Goal: Task Accomplishment & Management: Use online tool/utility

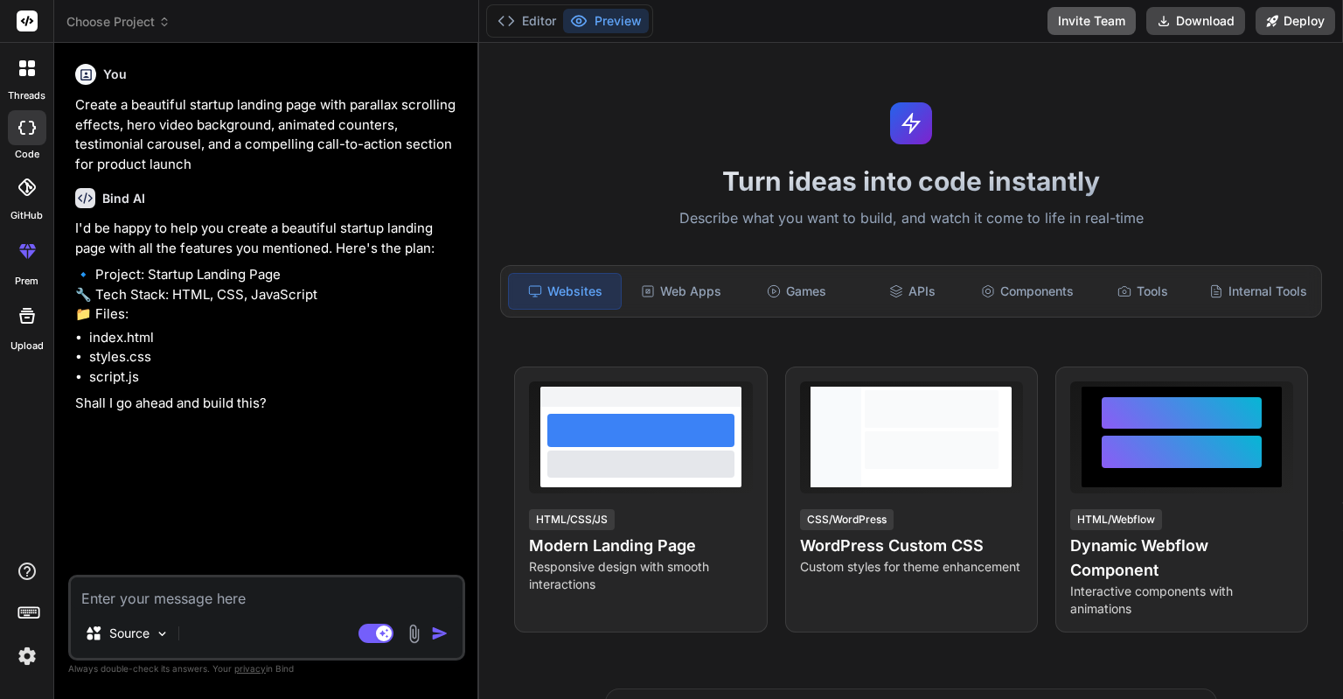
click at [1105, 24] on button "Invite Team" at bounding box center [1092, 21] width 88 height 28
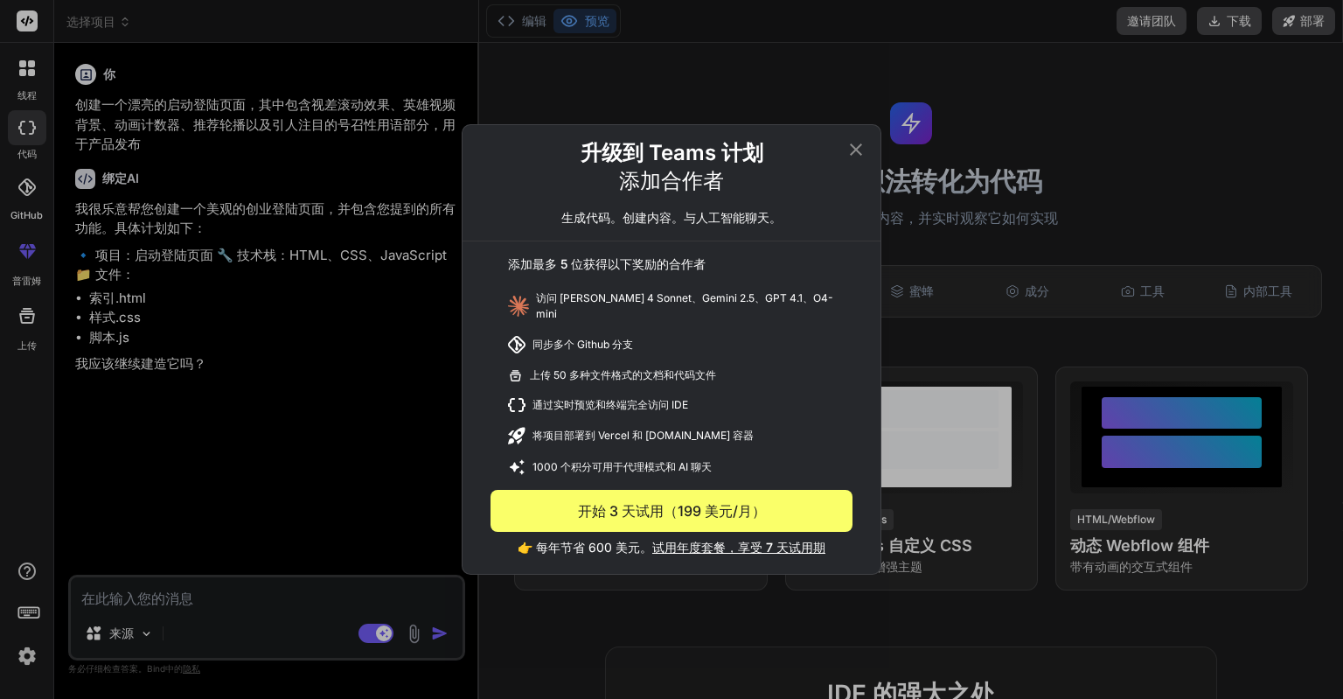
click at [404, 476] on div "升级到 Teams 计划 添加合作者 生成代码。创建内容。与人工智能聊天。 添加最多 5 位获得以下奖励的合作者 访问 [PERSON_NAME] 4 Son…" at bounding box center [671, 349] width 1343 height 699
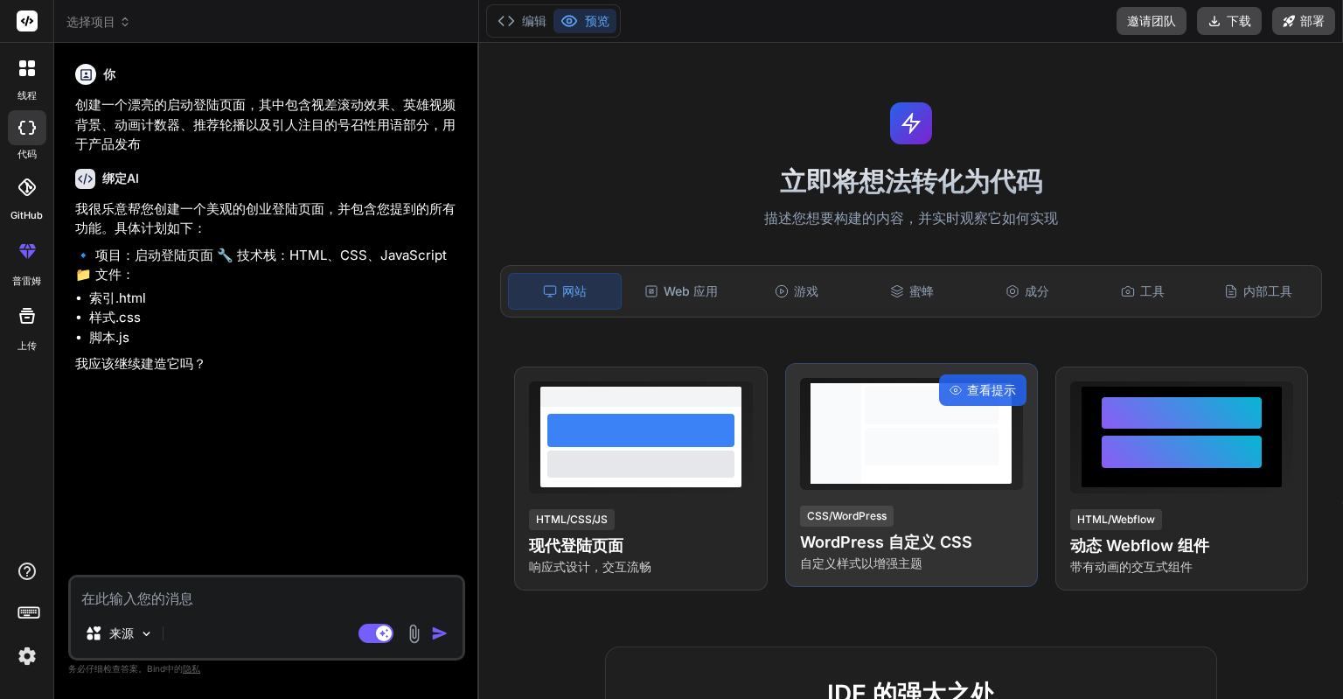
scroll to position [175, 0]
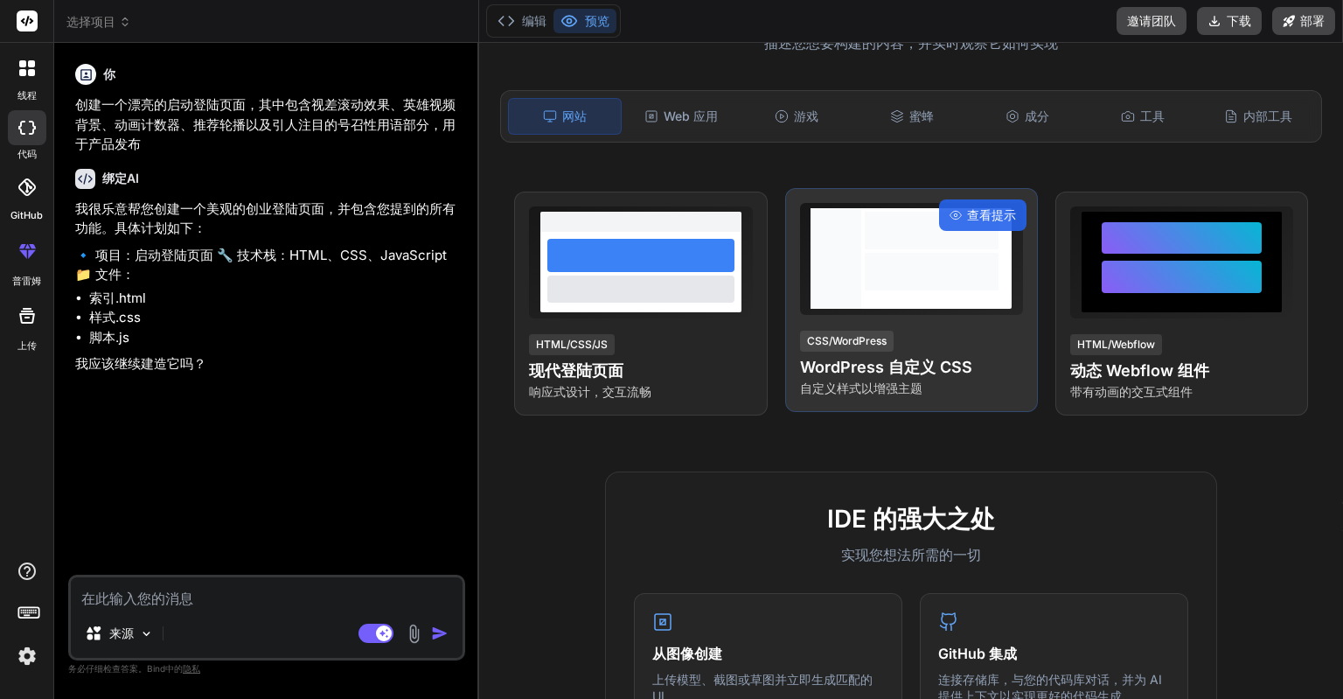
click at [959, 356] on div "CSS/WordPress WordPress 自定义 CSS 自定义样式以增强主题" at bounding box center [911, 363] width 223 height 68
click at [926, 269] on div at bounding box center [932, 272] width 134 height 38
click at [967, 222] on font "查看提示" at bounding box center [991, 214] width 49 height 15
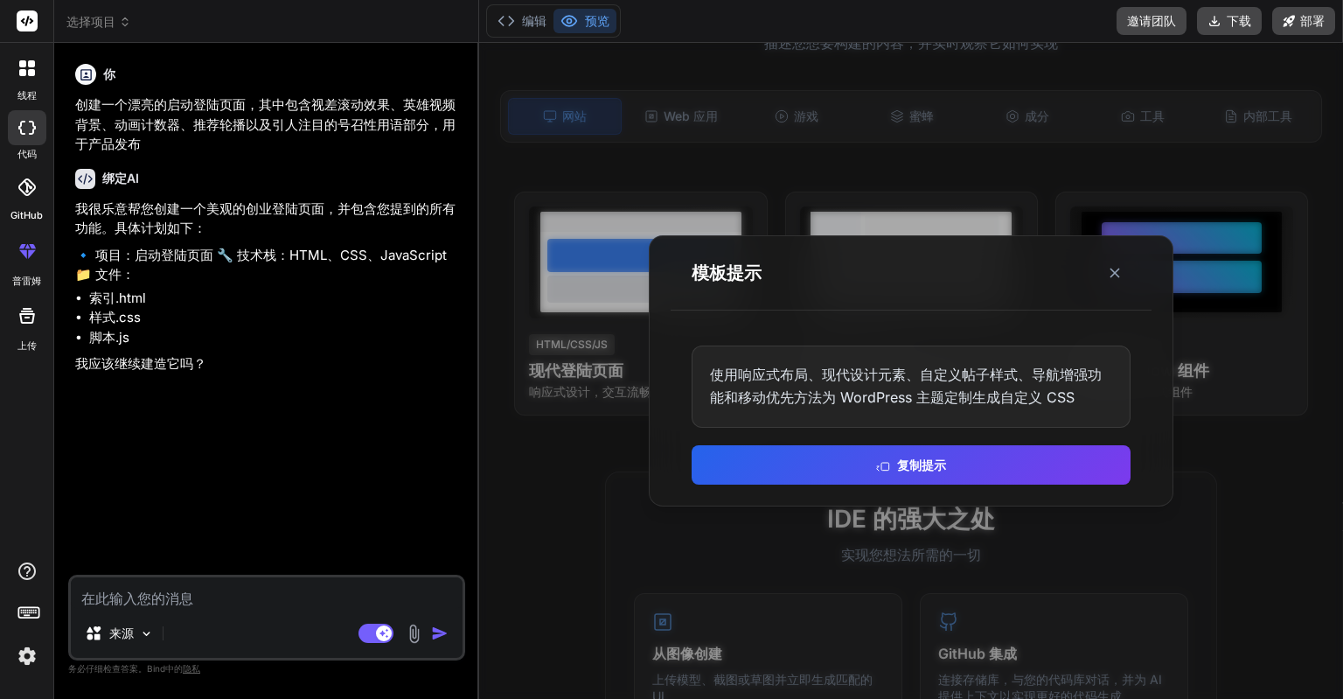
click at [1002, 399] on font "使用响应式布局、现代设计元素、自定义帖子样式、导航增强功能和移动优先方法为 WordPress 主题定制生成自定义 CSS" at bounding box center [906, 386] width 392 height 40
click at [1118, 276] on line at bounding box center [1115, 273] width 9 height 9
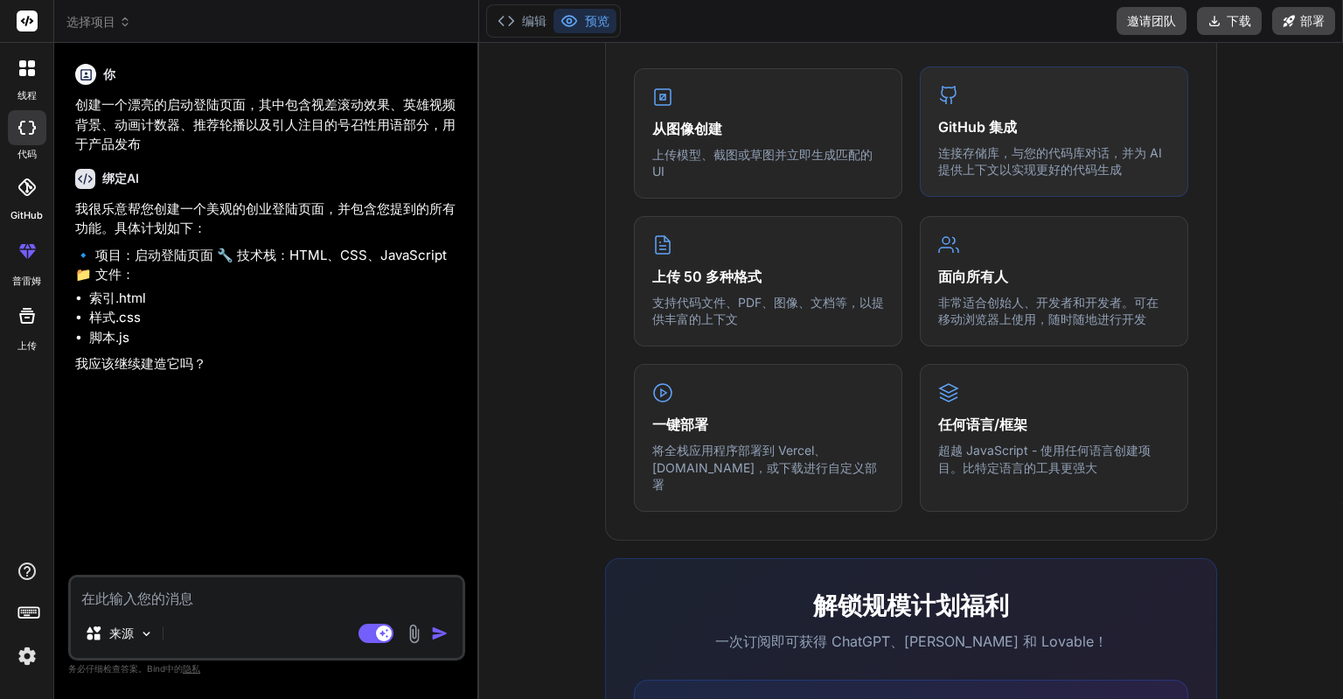
scroll to position [927, 0]
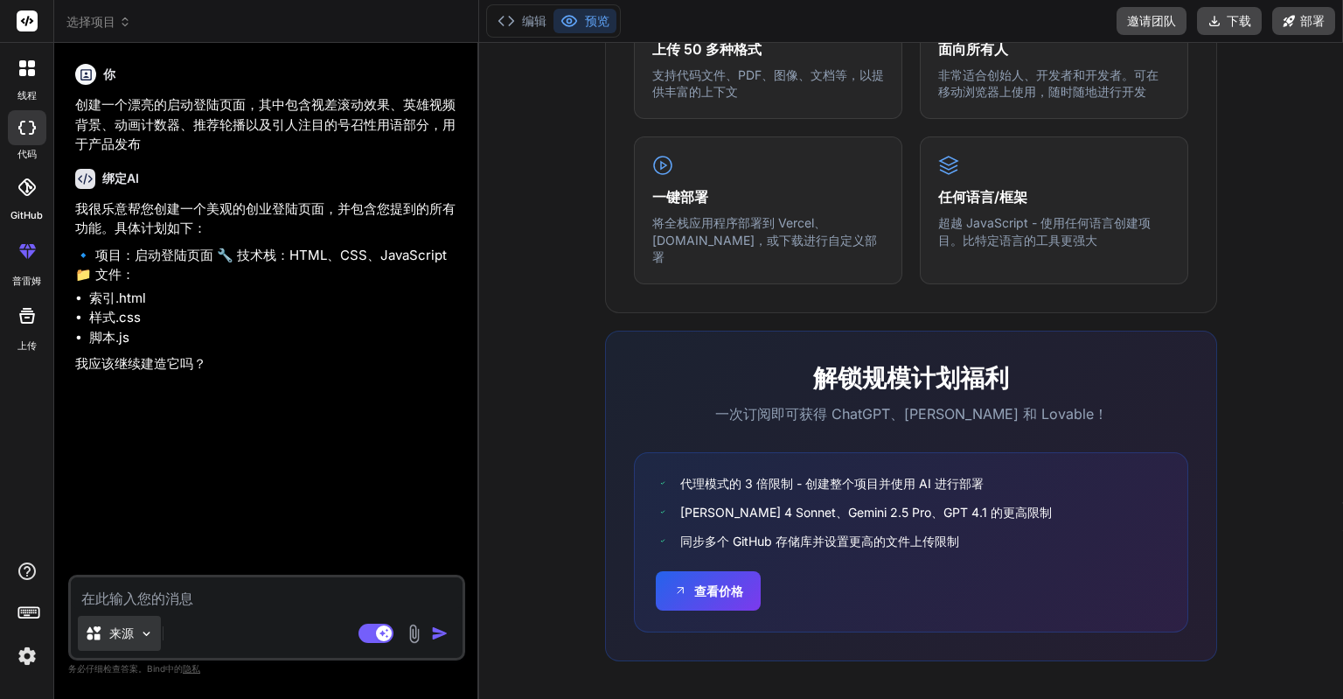
click at [117, 636] on font "来源" at bounding box center [121, 632] width 24 height 15
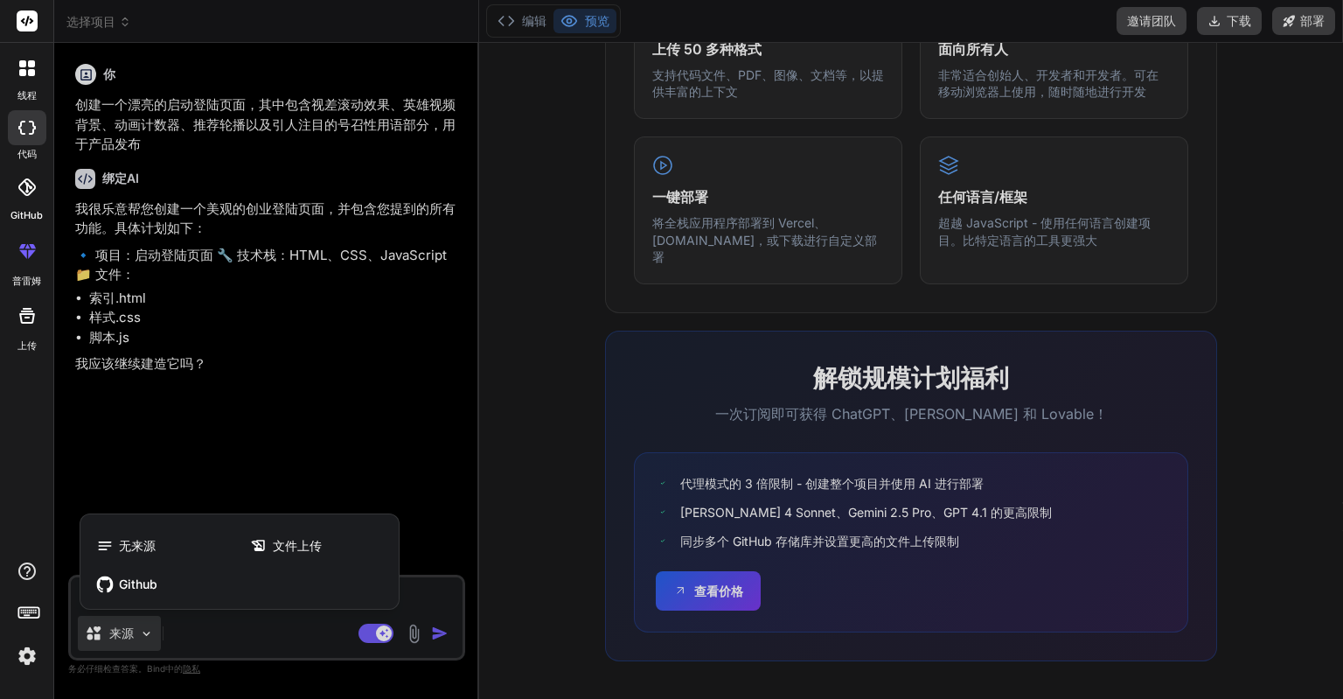
click at [117, 636] on div at bounding box center [671, 349] width 1343 height 699
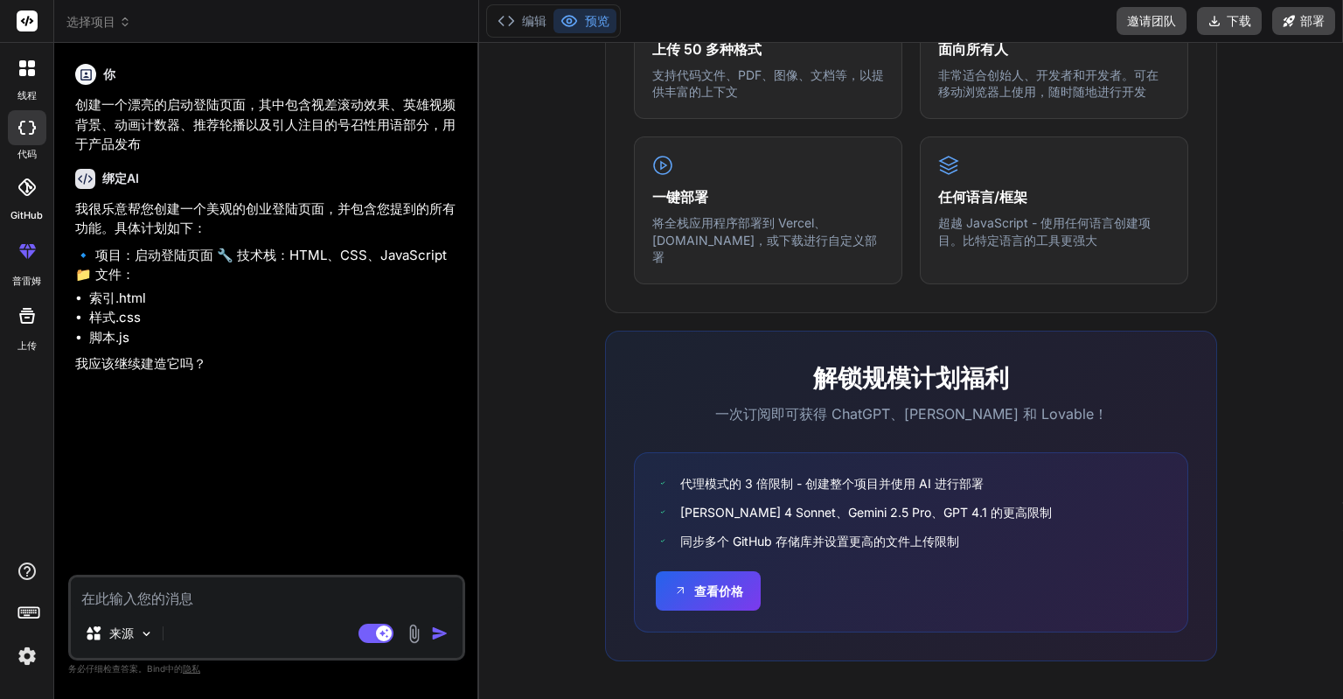
click at [32, 257] on icon at bounding box center [27, 251] width 21 height 21
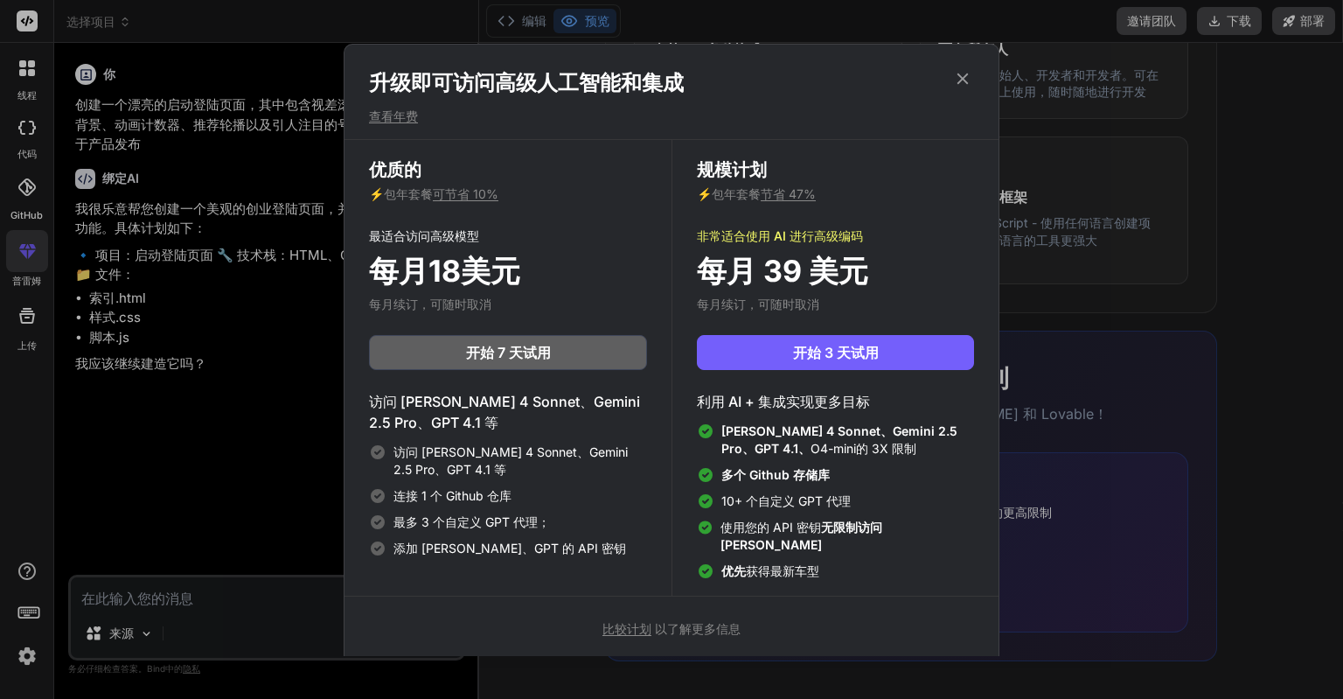
click at [280, 290] on div "升级即可访问高级人工智能和集成 查看年费 优质的 ⚡ 包年套餐 可节省 10% 最适合访问高级模型 每月18美元 每月续订，可随时取消 开始 7 天试用 访问…" at bounding box center [671, 349] width 1343 height 699
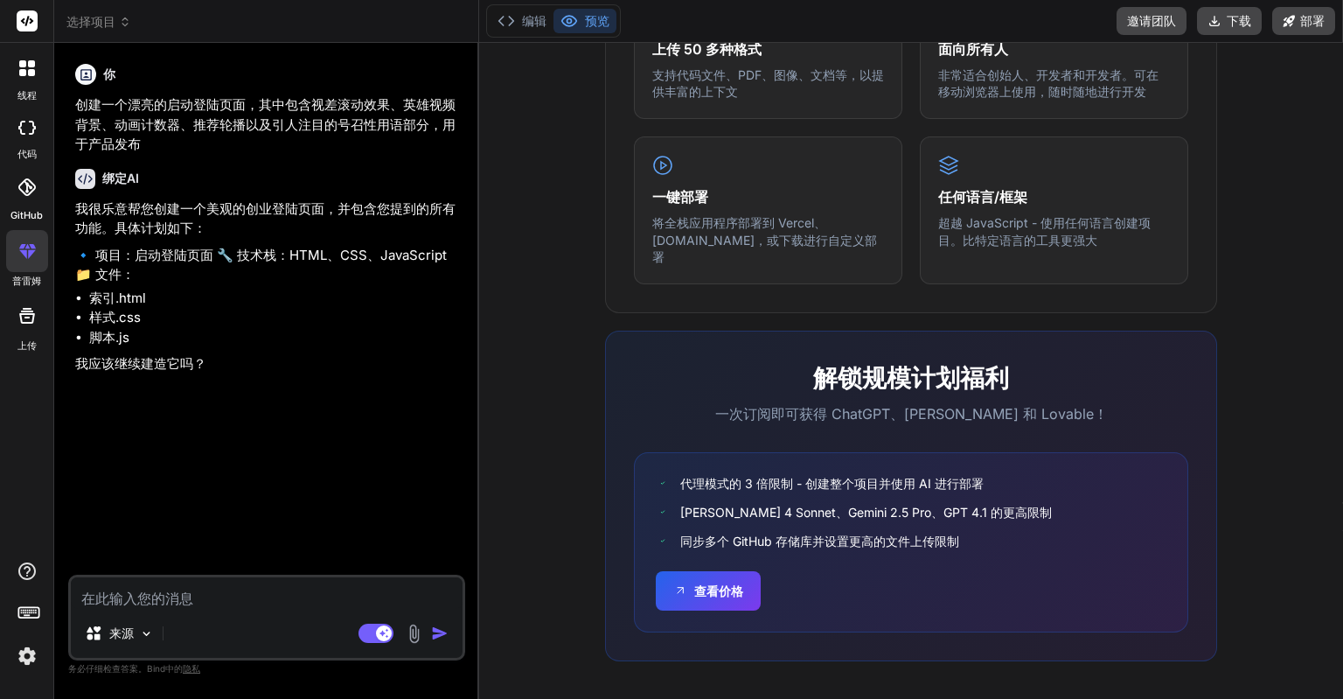
click at [40, 122] on div at bounding box center [27, 127] width 38 height 35
click at [30, 62] on icon at bounding box center [31, 63] width 7 height 7
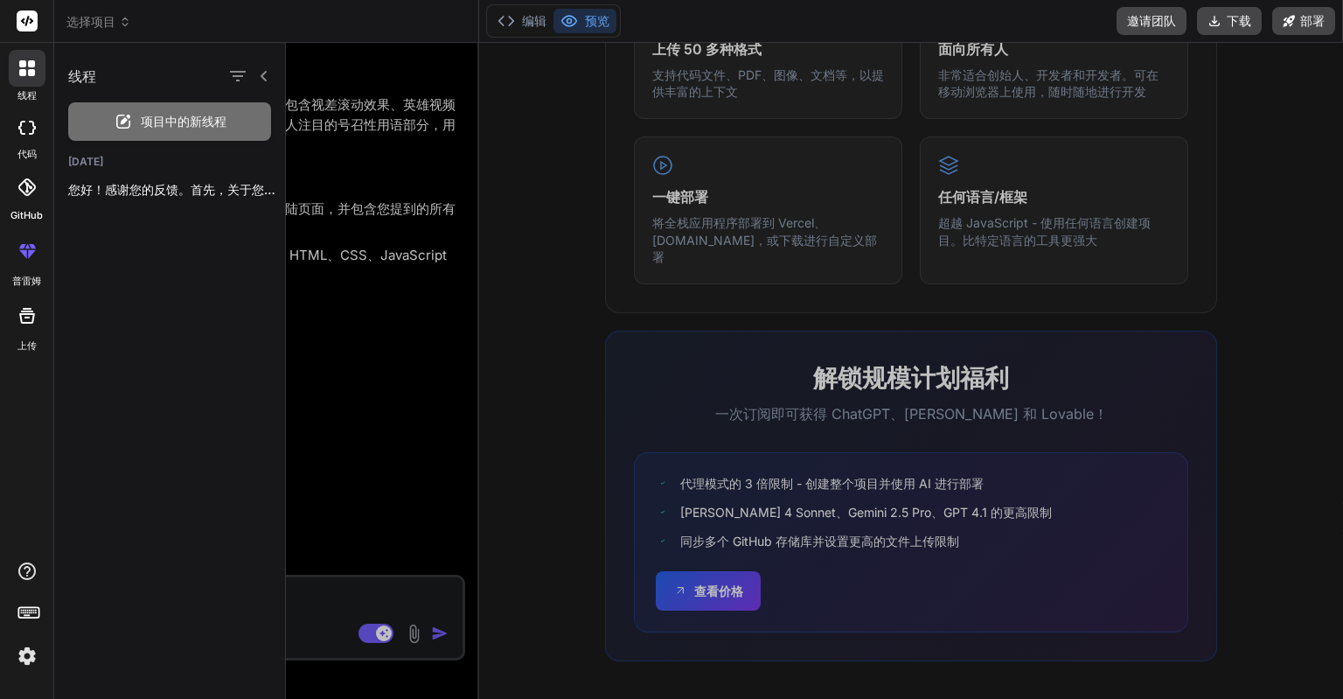
click at [25, 121] on icon at bounding box center [26, 128] width 17 height 14
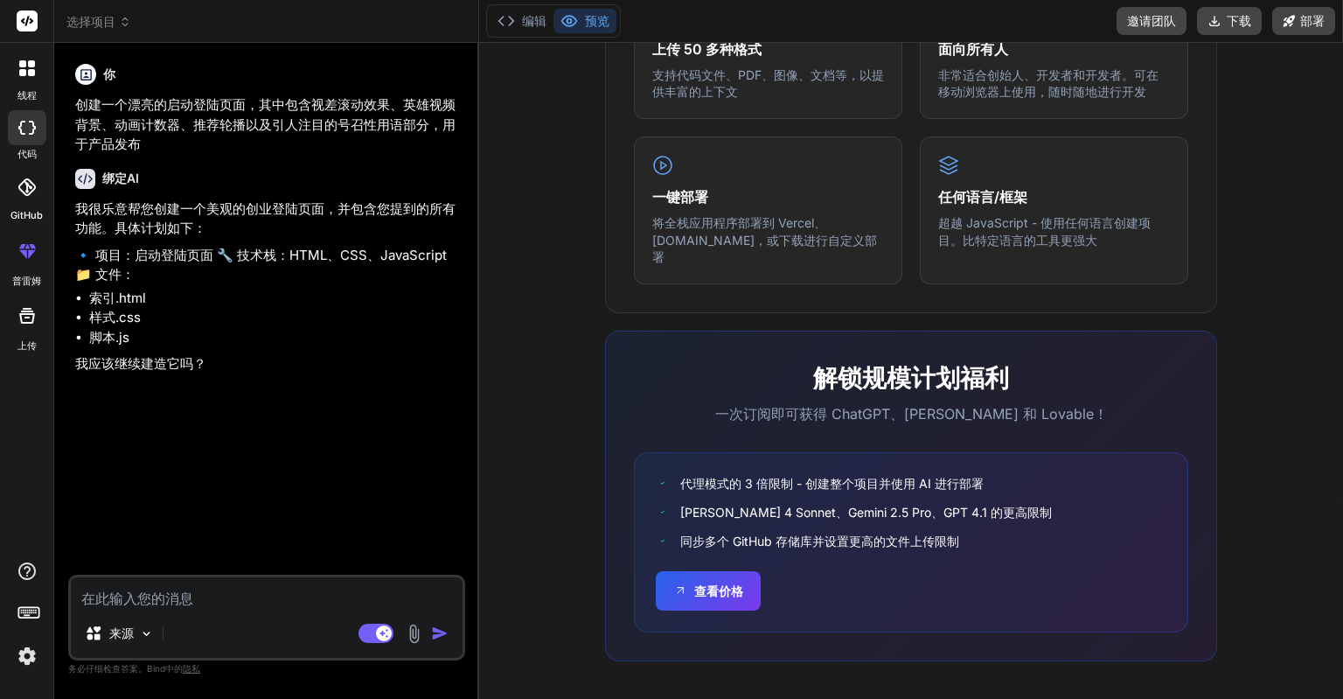
click at [27, 136] on div at bounding box center [27, 127] width 38 height 35
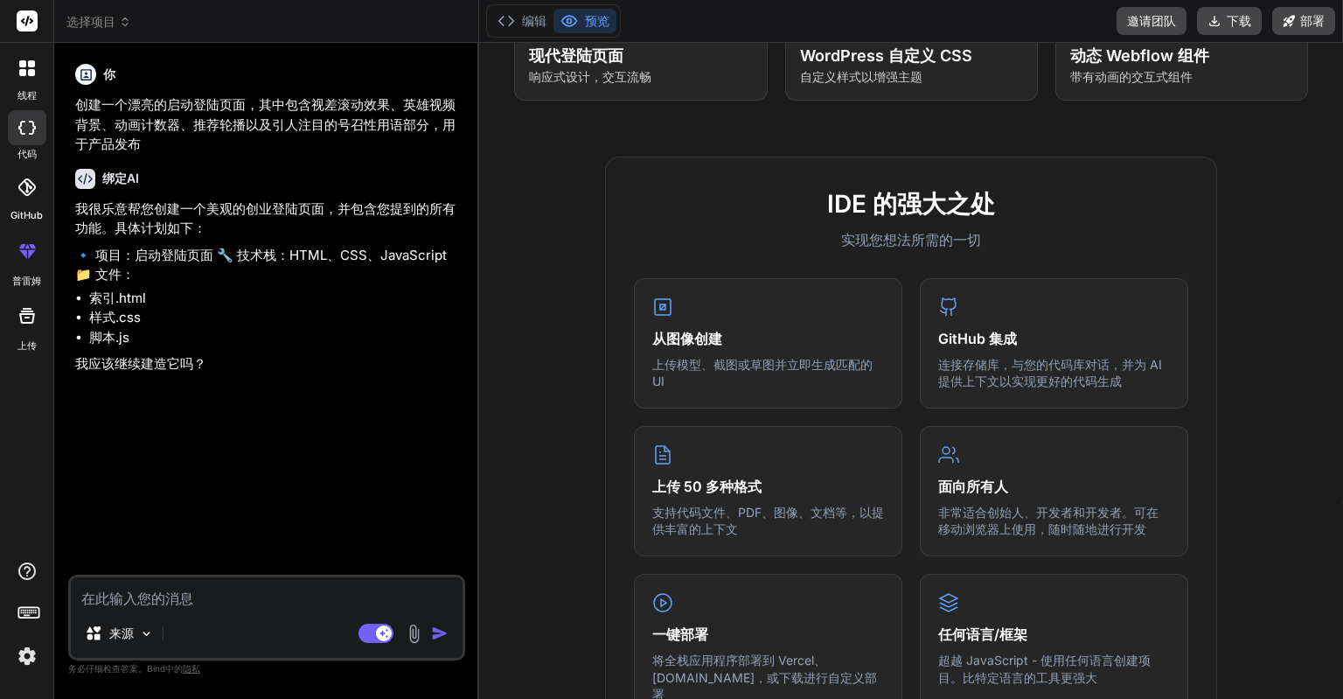
scroll to position [0, 0]
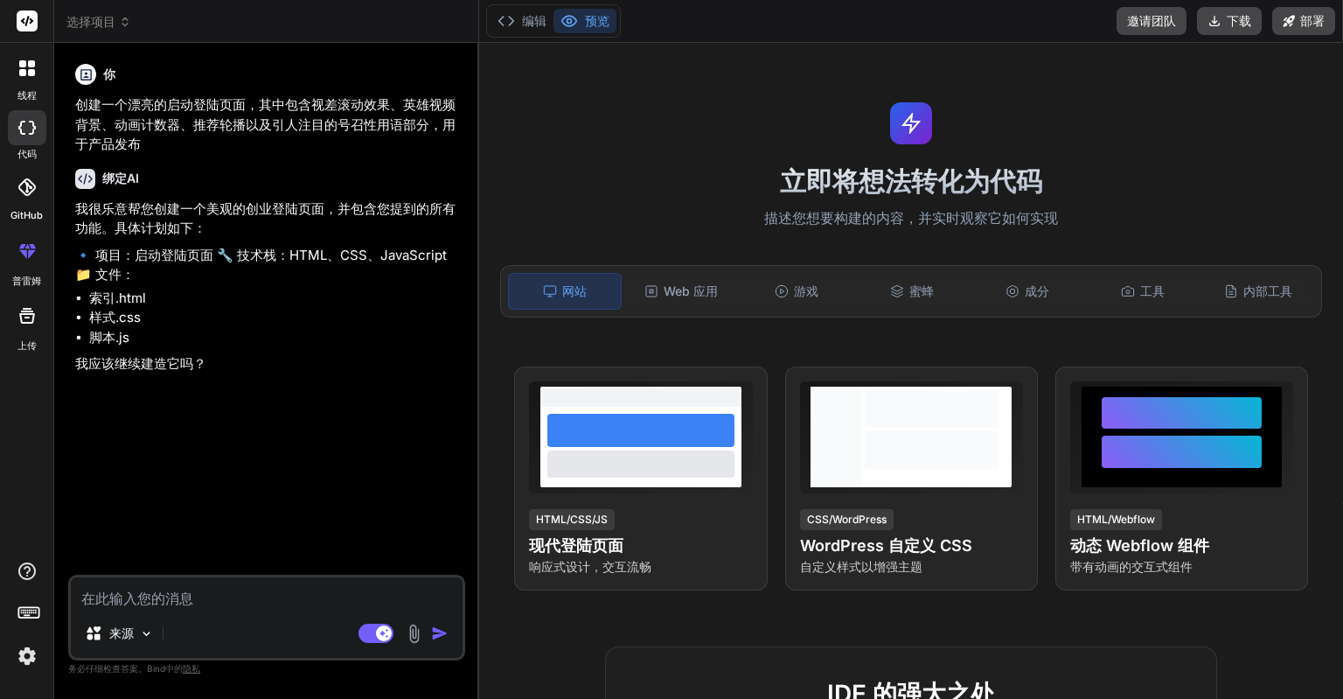
click at [31, 80] on div at bounding box center [27, 68] width 37 height 37
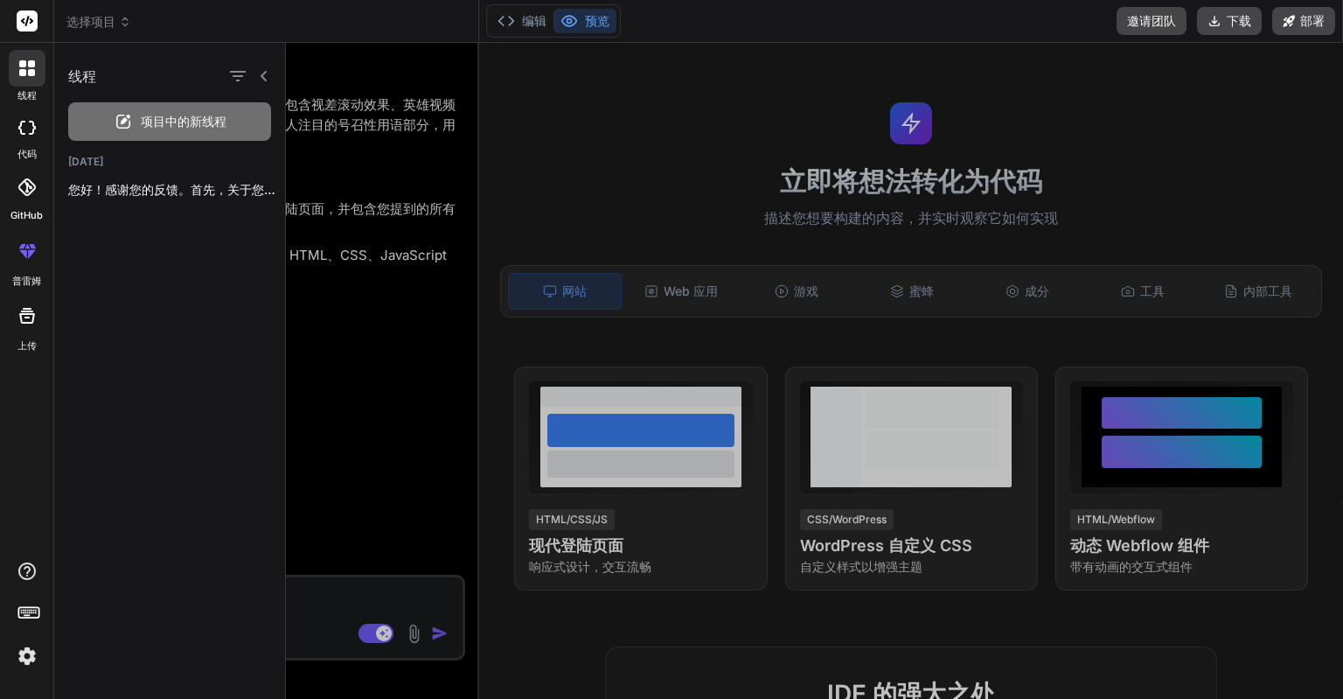
click at [24, 124] on icon at bounding box center [26, 128] width 17 height 14
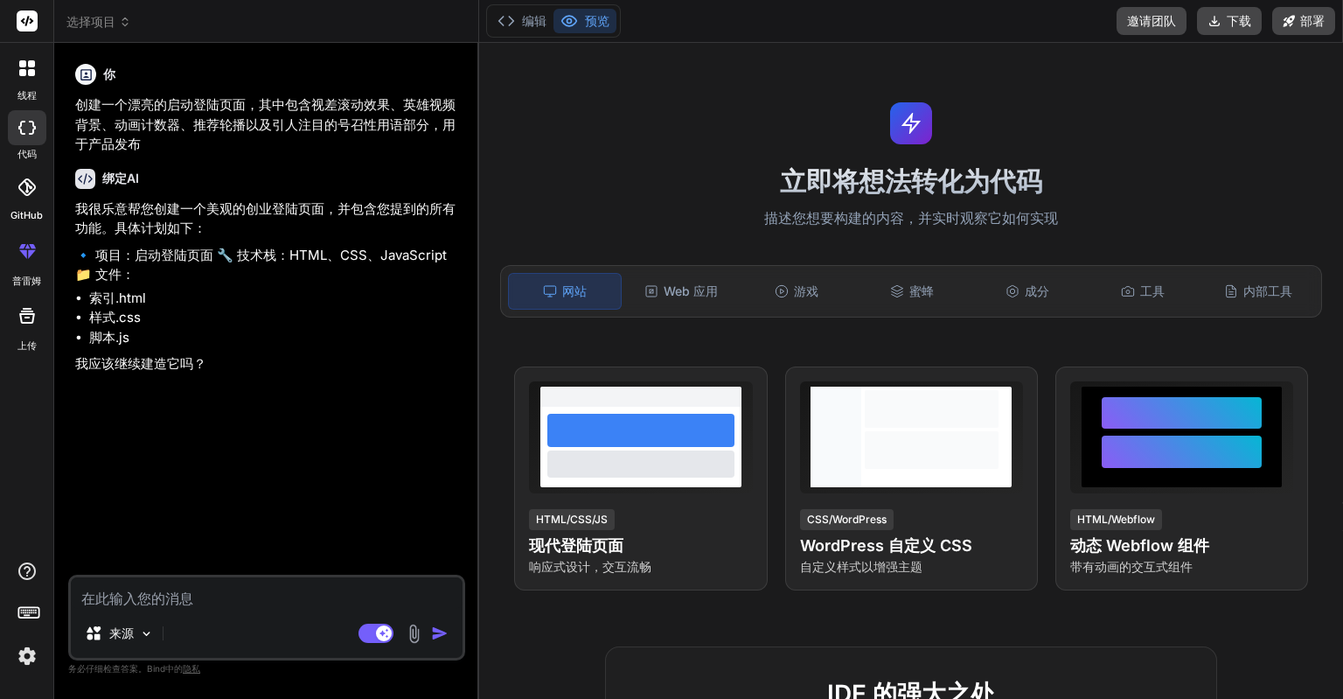
click at [32, 195] on icon at bounding box center [26, 186] width 17 height 17
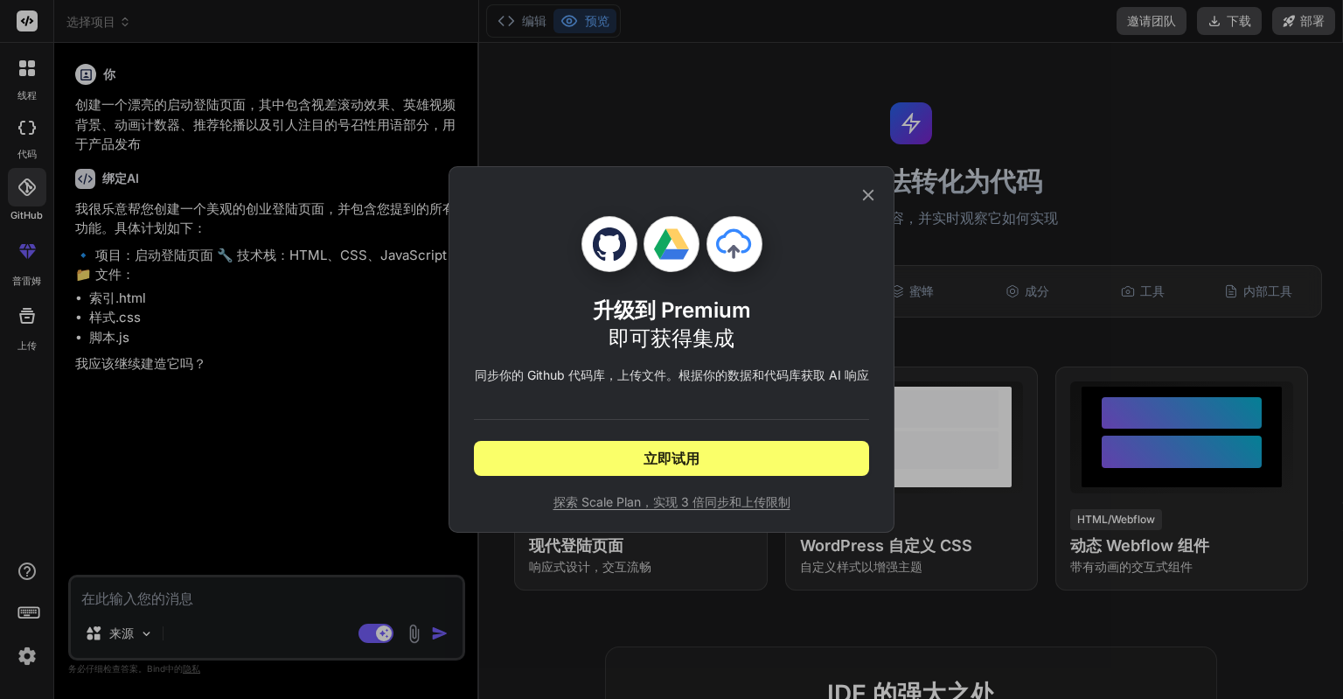
click at [151, 199] on div "升级到 Premium 即可获得集成 同步你的 Github 代码库，上传文件。根据 你的数据和代码库获取 AI 响应 立即试用 探索 Scale Plan，…" at bounding box center [671, 349] width 1343 height 699
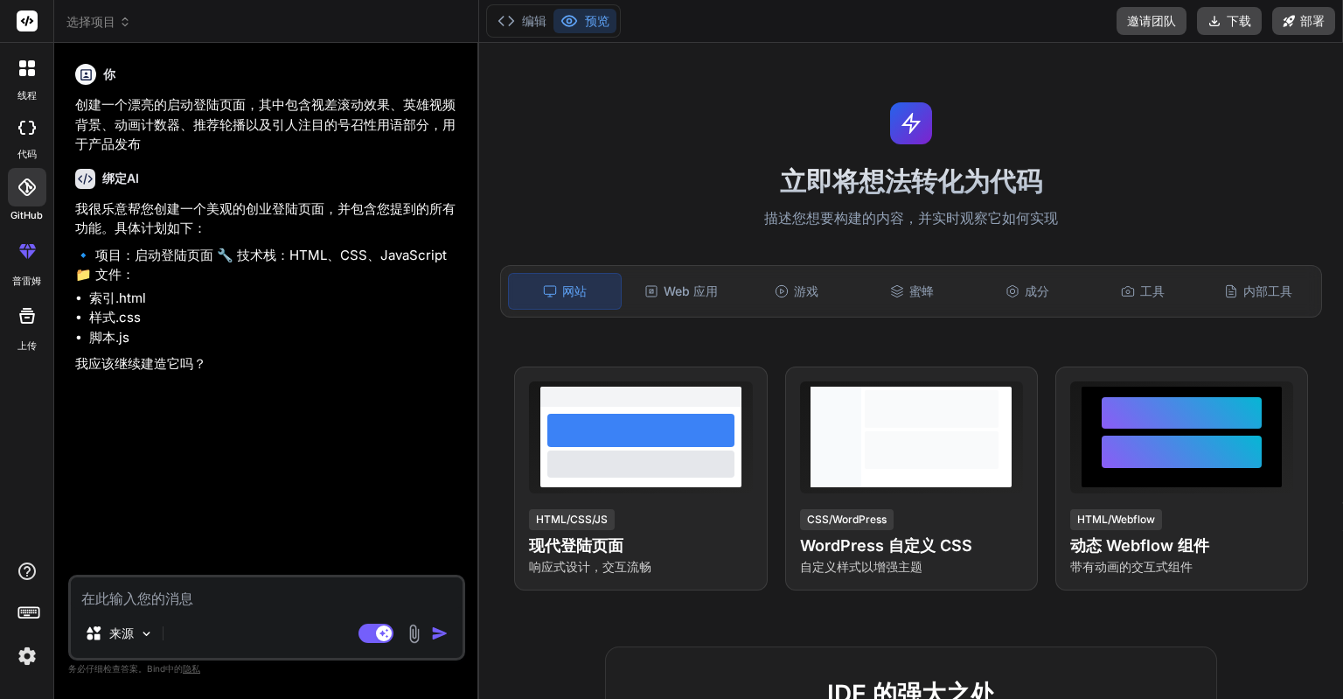
click at [30, 150] on font "代码" at bounding box center [26, 154] width 19 height 12
click at [30, 192] on icon at bounding box center [26, 186] width 17 height 17
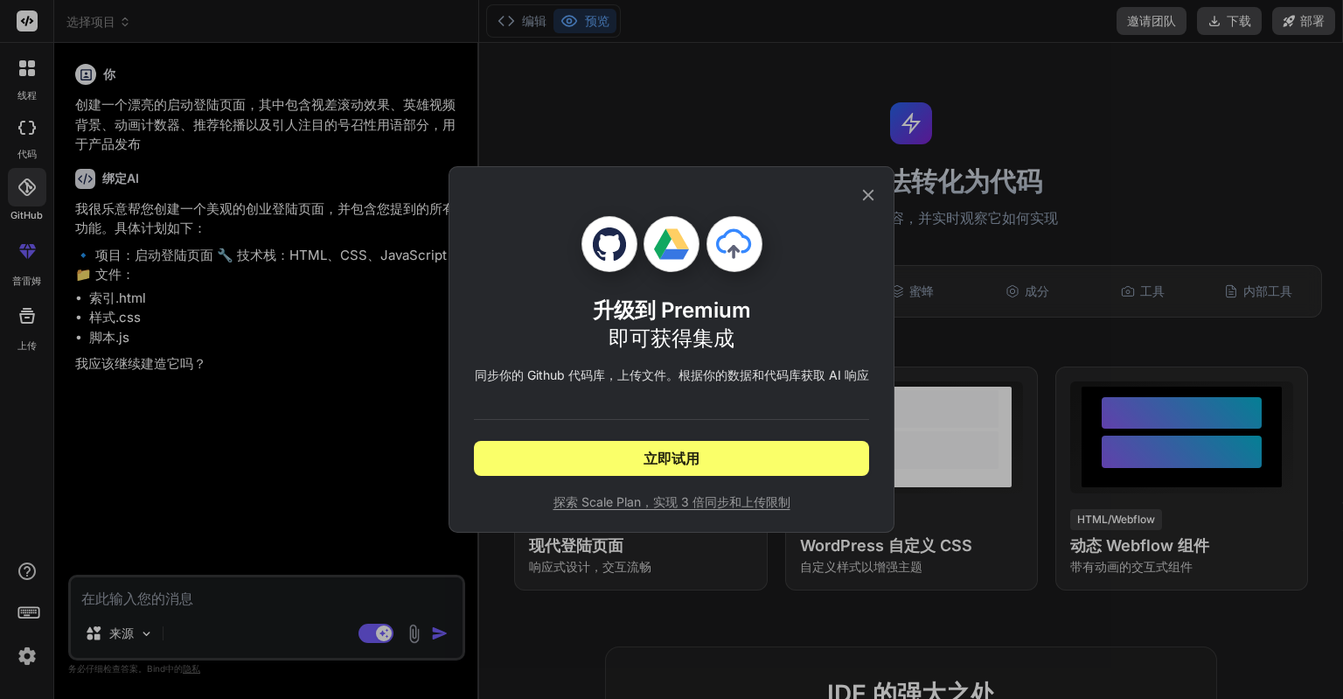
click at [135, 375] on div "升级到 Premium 即可获得集成 同步你的 Github 代码库，上传文件。根据 你的数据和代码库获取 AI 响应 立即试用 探索 Scale Plan，…" at bounding box center [671, 349] width 1343 height 699
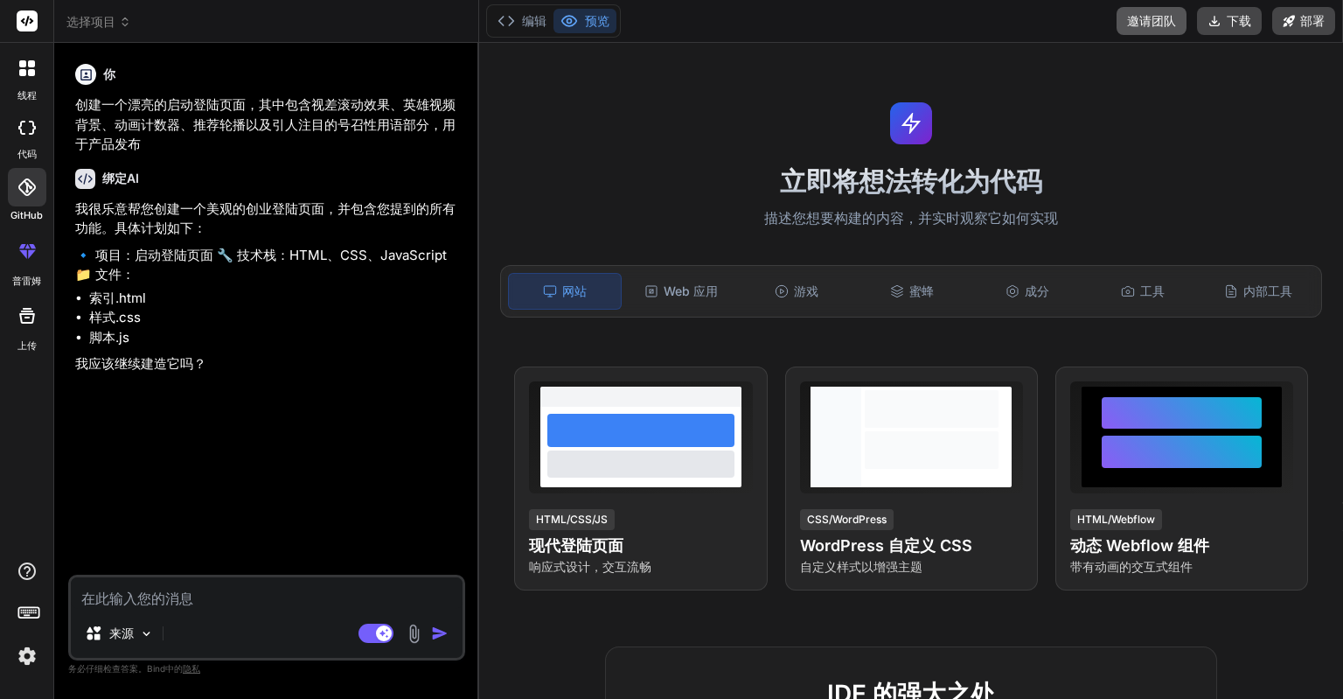
click at [1164, 18] on font "邀请团队" at bounding box center [1151, 20] width 49 height 15
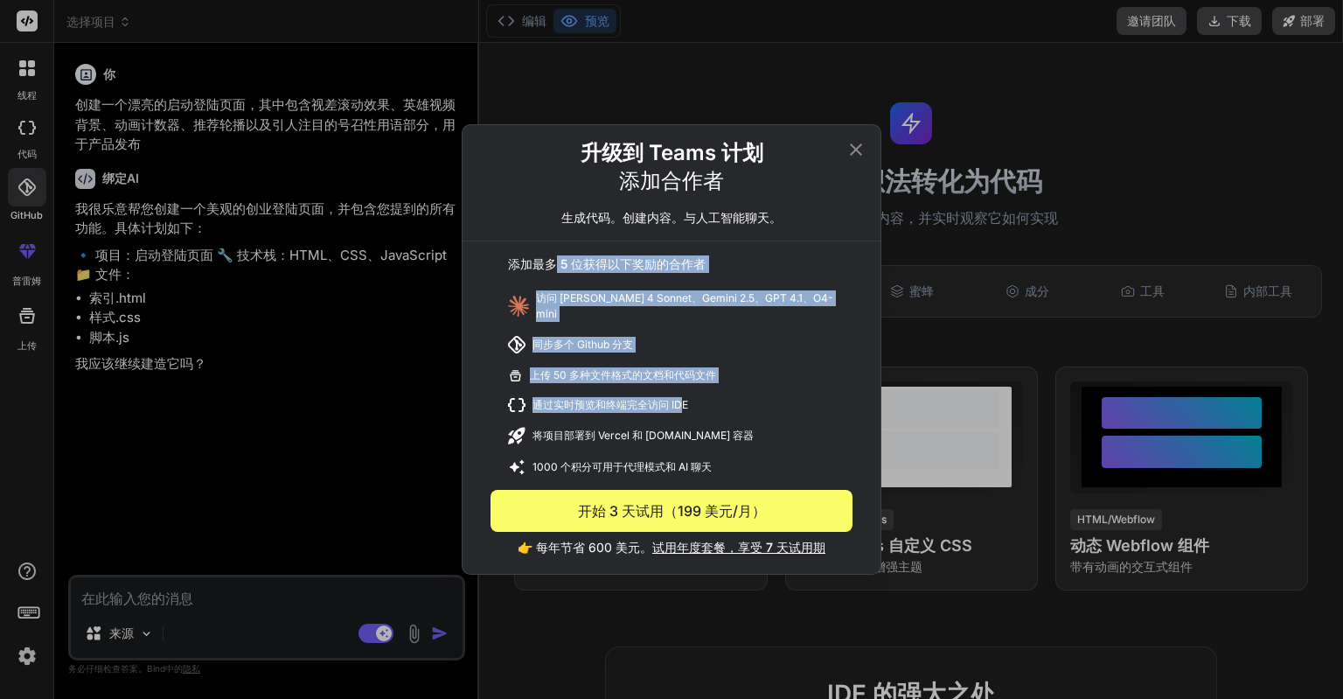
drag, startPoint x: 556, startPoint y: 268, endPoint x: 683, endPoint y: 400, distance: 183.1
click at [683, 400] on div "添加最多 5 位获得以下奖励的合作者 访问 [PERSON_NAME] 4 Sonnet、Gemini 2.5、GPT 4.1、O4-mini 同步多个 Gi…" at bounding box center [672, 398] width 418 height 315
click at [728, 360] on div "上传 50 多种文件格式的文档和代码文件" at bounding box center [672, 375] width 362 height 30
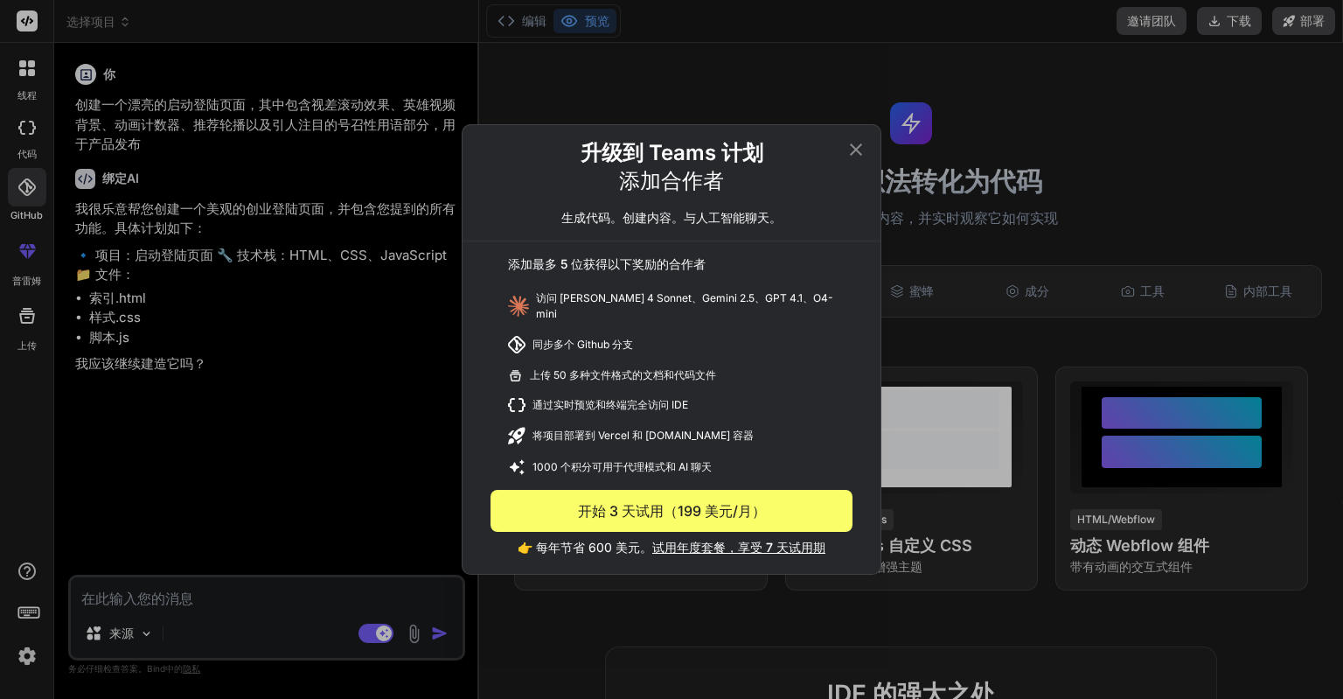
click at [731, 227] on p "生成代码。创建内容。与人工智能聊天。" at bounding box center [672, 217] width 220 height 17
click at [862, 150] on icon at bounding box center [856, 149] width 21 height 21
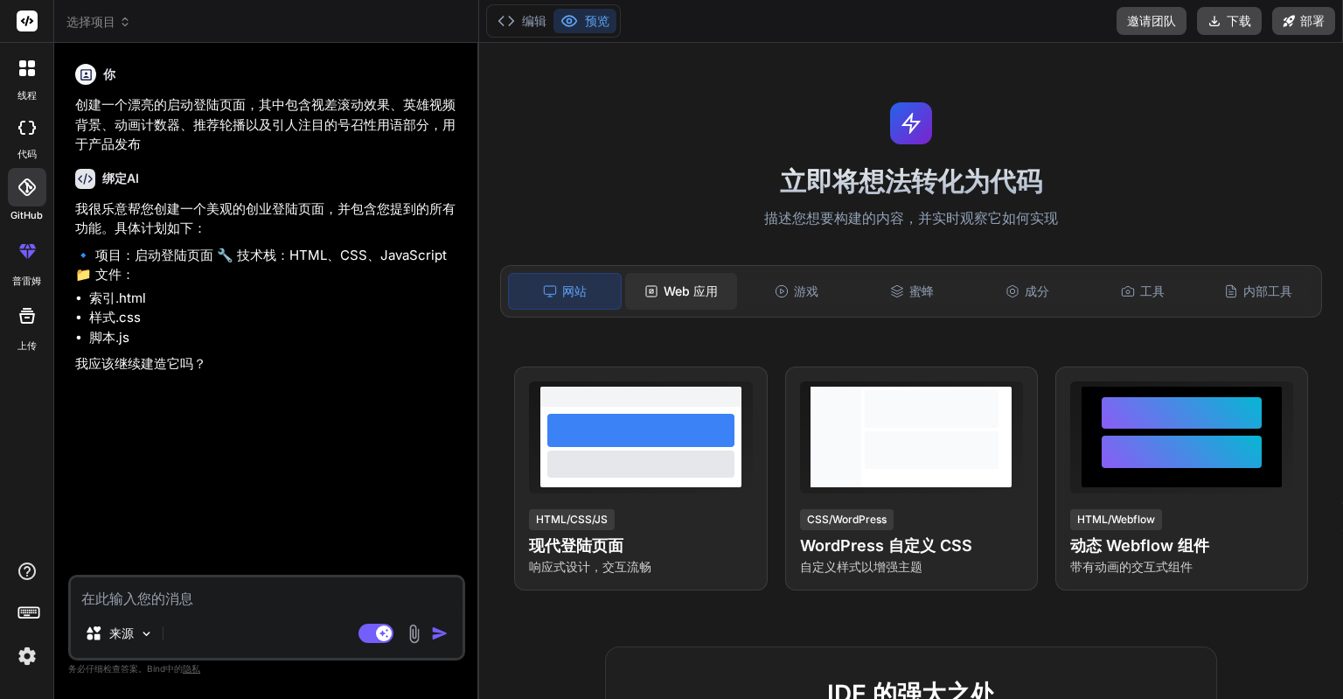
click at [706, 285] on font "Web 应用" at bounding box center [691, 290] width 54 height 15
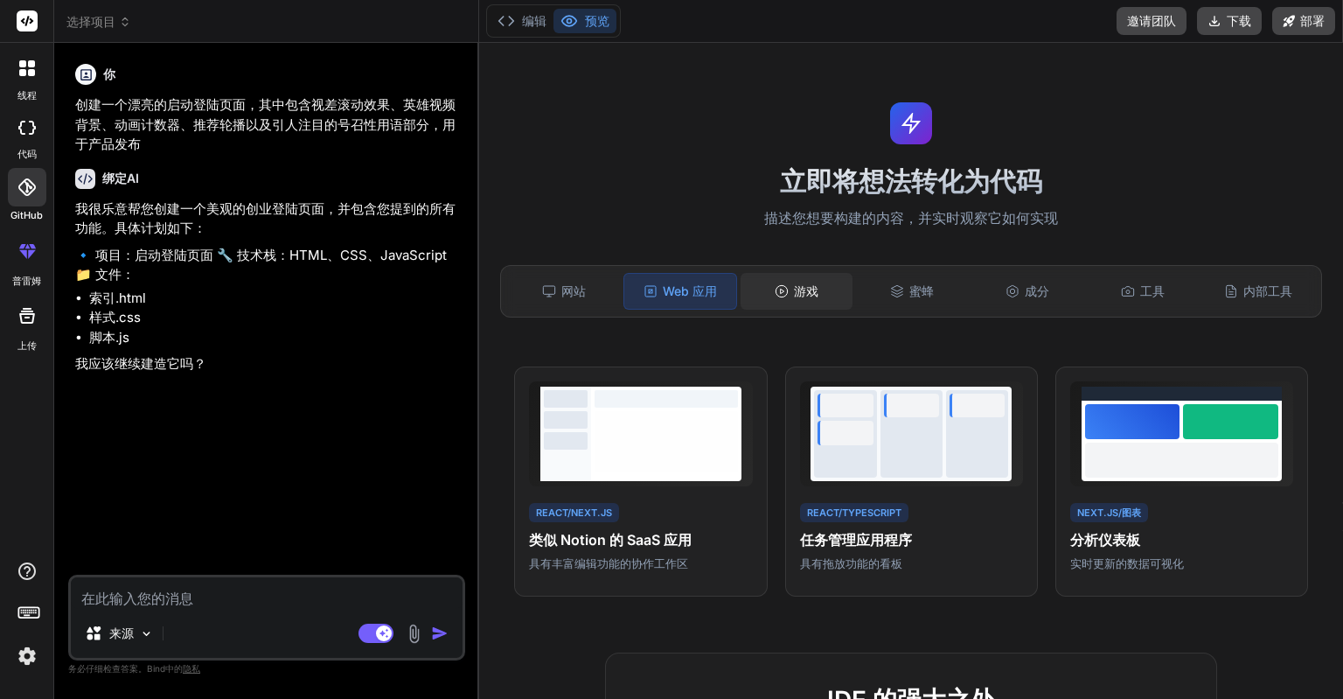
click at [787, 283] on div "游戏" at bounding box center [797, 291] width 112 height 37
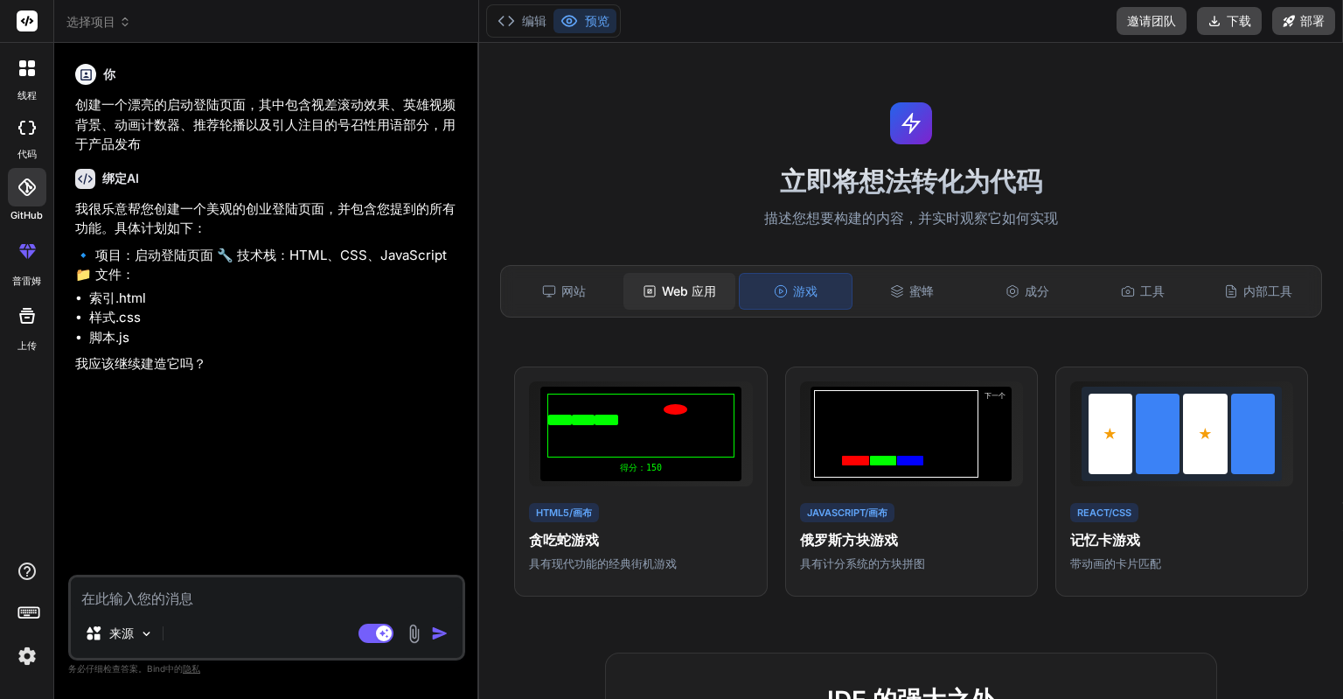
click at [689, 287] on font "Web 应用" at bounding box center [689, 290] width 54 height 15
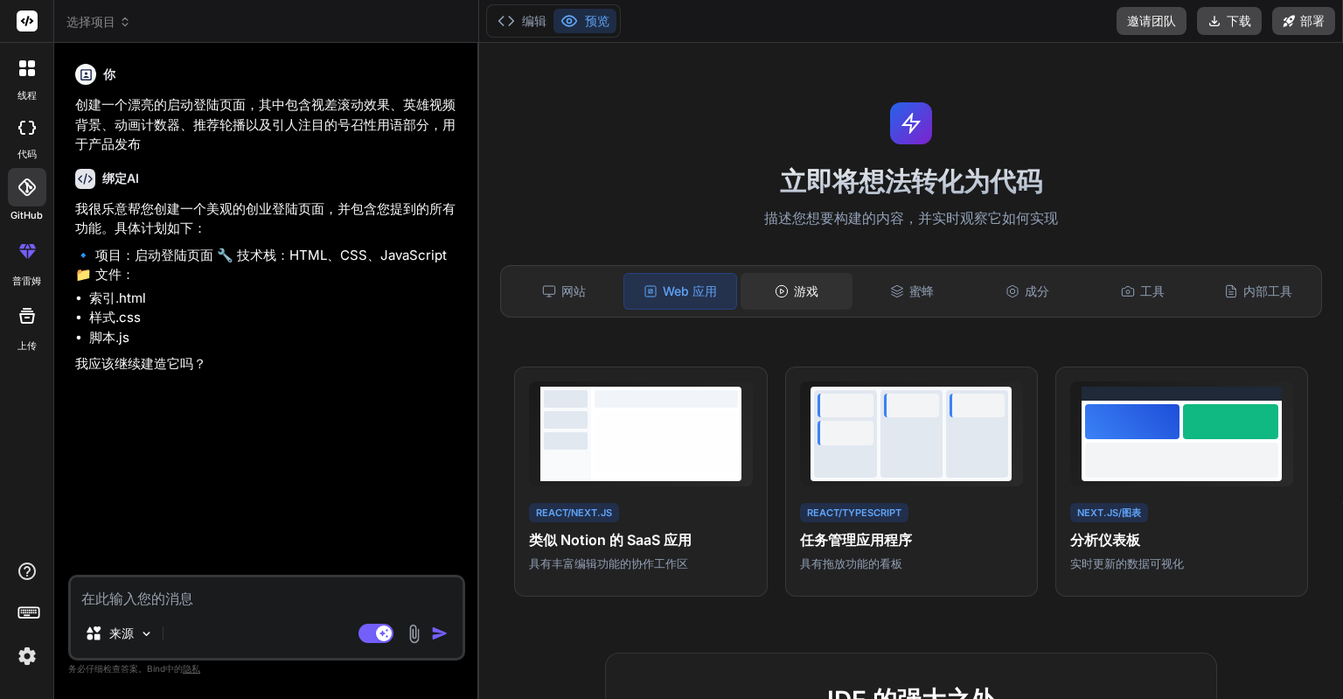
click at [794, 290] on font "游戏" at bounding box center [806, 290] width 24 height 15
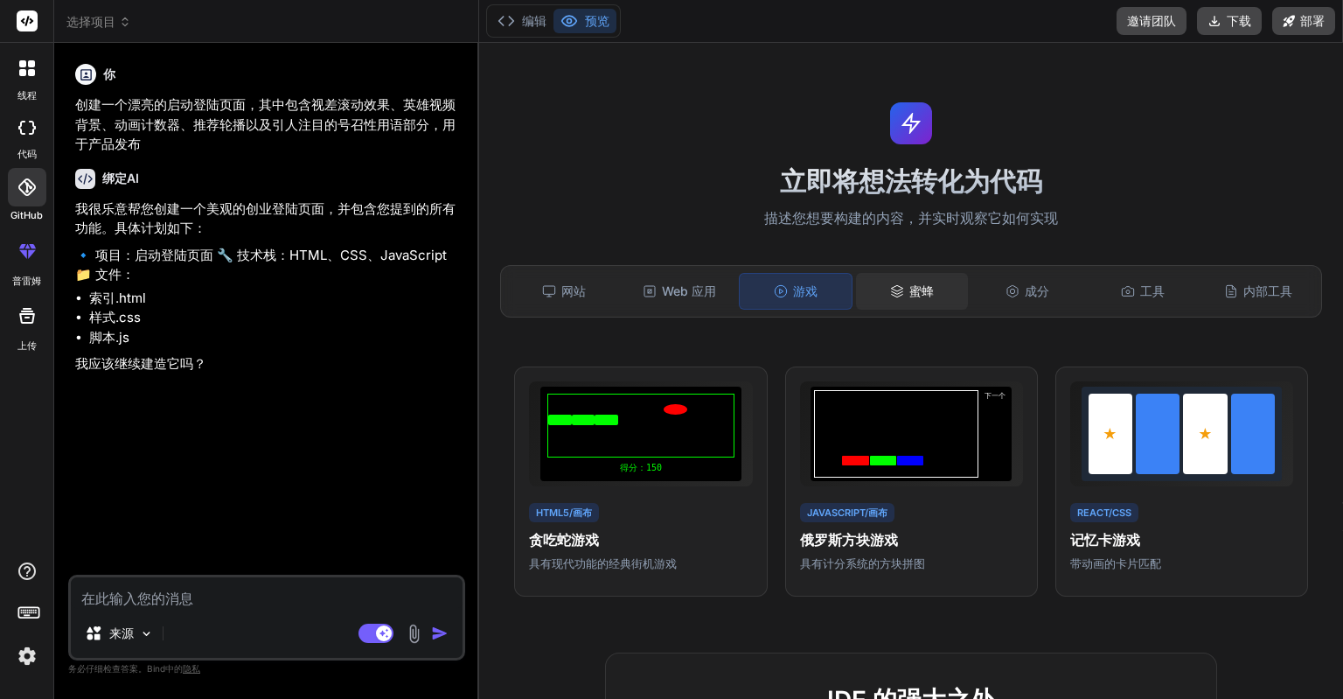
click at [896, 293] on icon at bounding box center [897, 291] width 14 height 14
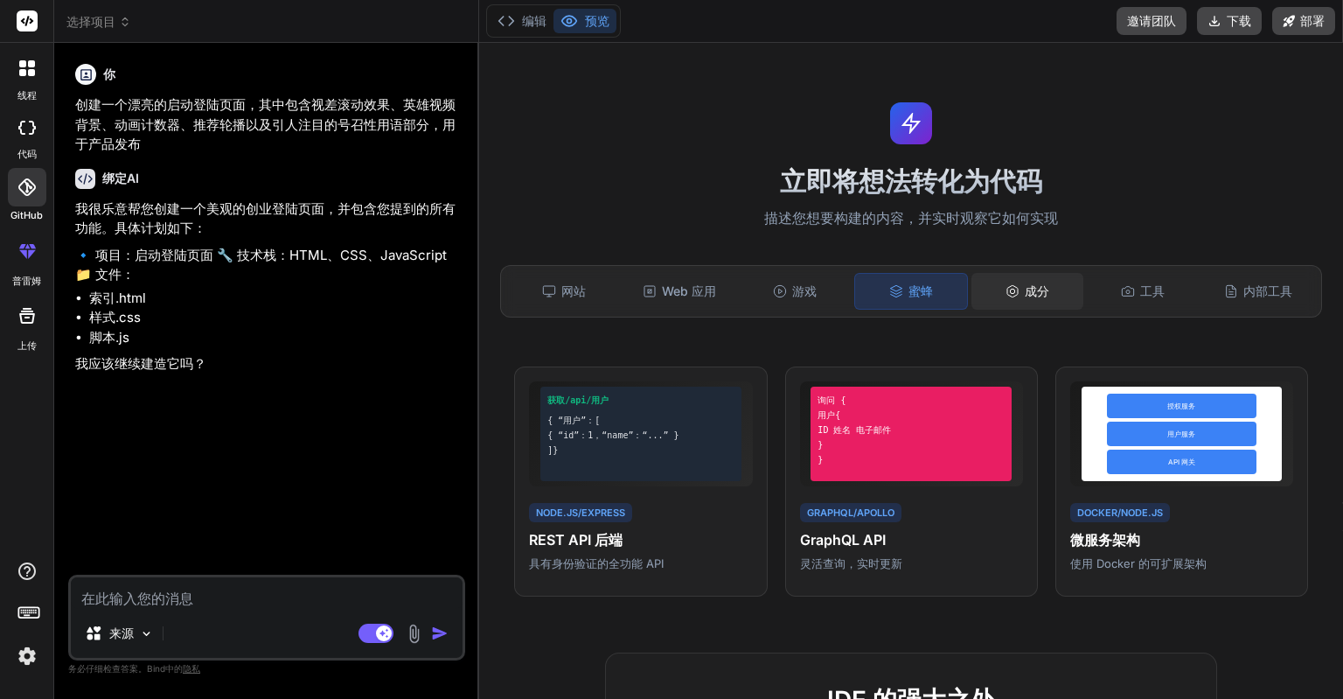
click at [1011, 297] on div "成分" at bounding box center [1028, 291] width 112 height 37
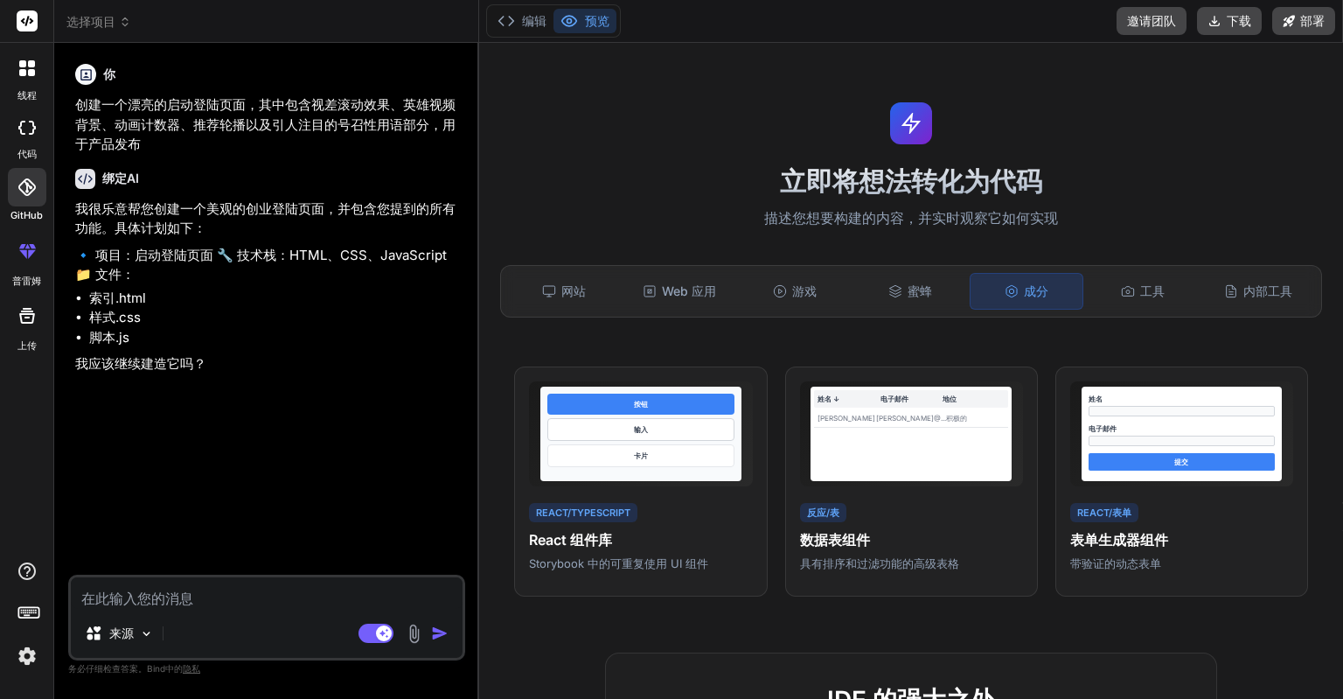
click at [15, 66] on div at bounding box center [27, 68] width 37 height 37
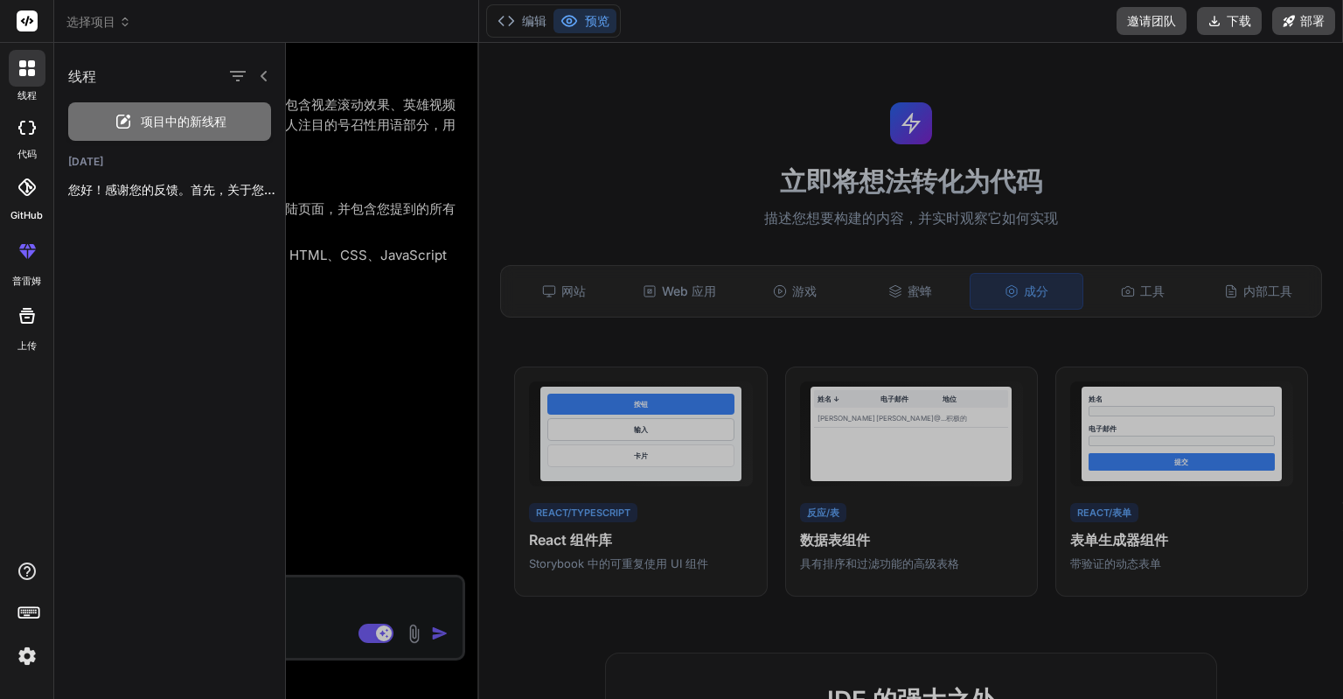
click at [368, 300] on div at bounding box center [814, 371] width 1057 height 656
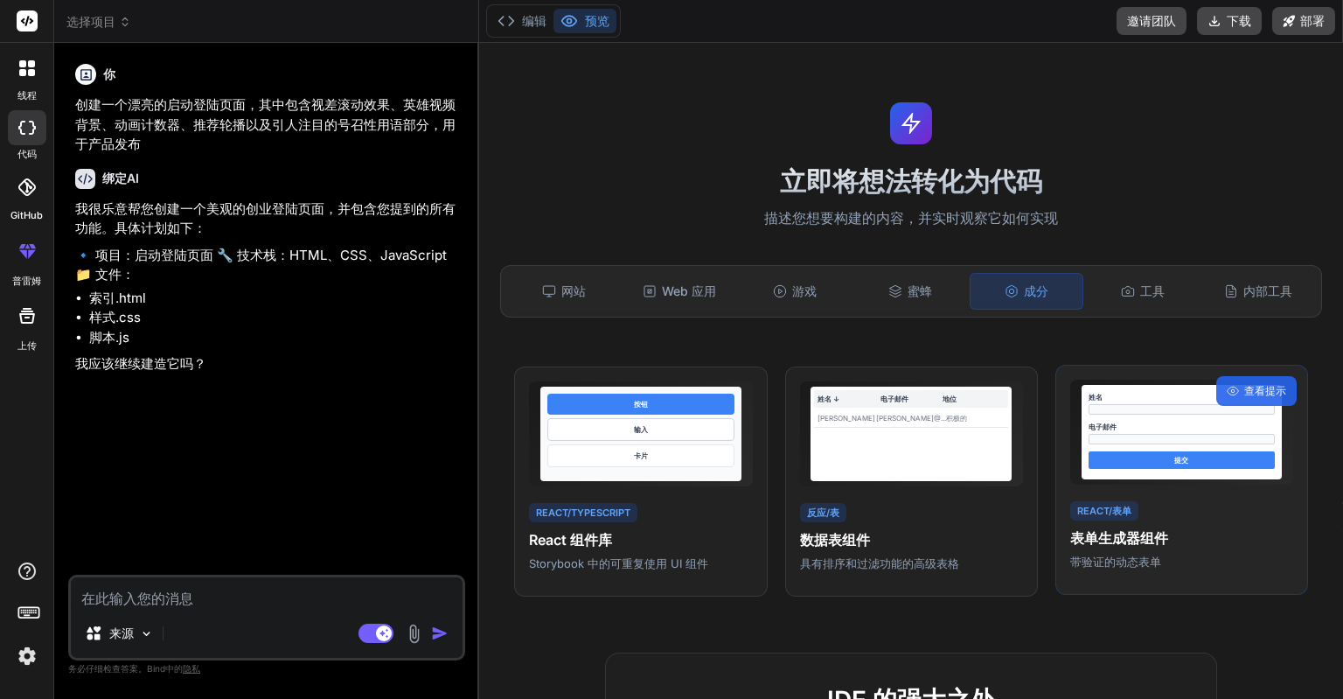
click at [1174, 444] on div at bounding box center [1182, 439] width 187 height 10
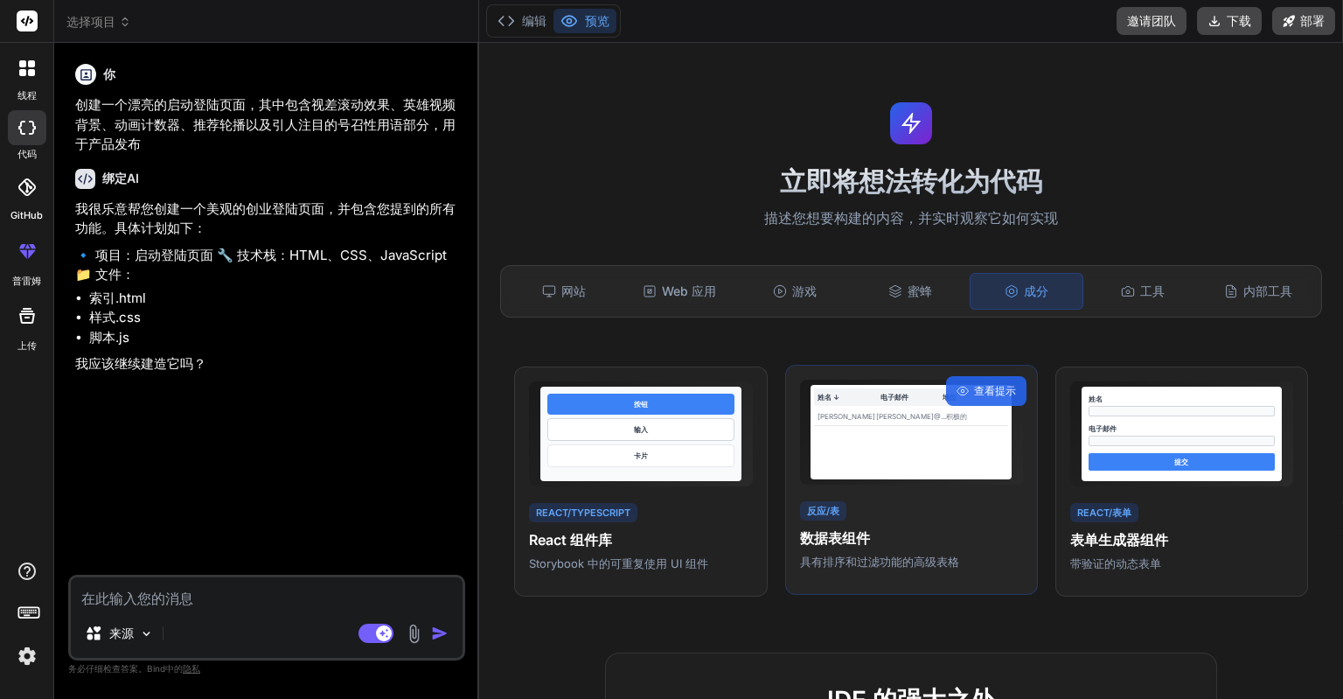
click at [975, 441] on div "姓名 ↓ 电子邮件 地位 [PERSON_NAME]·多伊 [PERSON_NAME]@... 积极的" at bounding box center [911, 432] width 201 height 94
click at [949, 443] on div "姓名 ↓ 电子邮件 地位 [PERSON_NAME]·多伊 [PERSON_NAME]@... 积极的" at bounding box center [911, 432] width 201 height 94
click at [892, 298] on div "蜜蜂" at bounding box center [911, 291] width 112 height 37
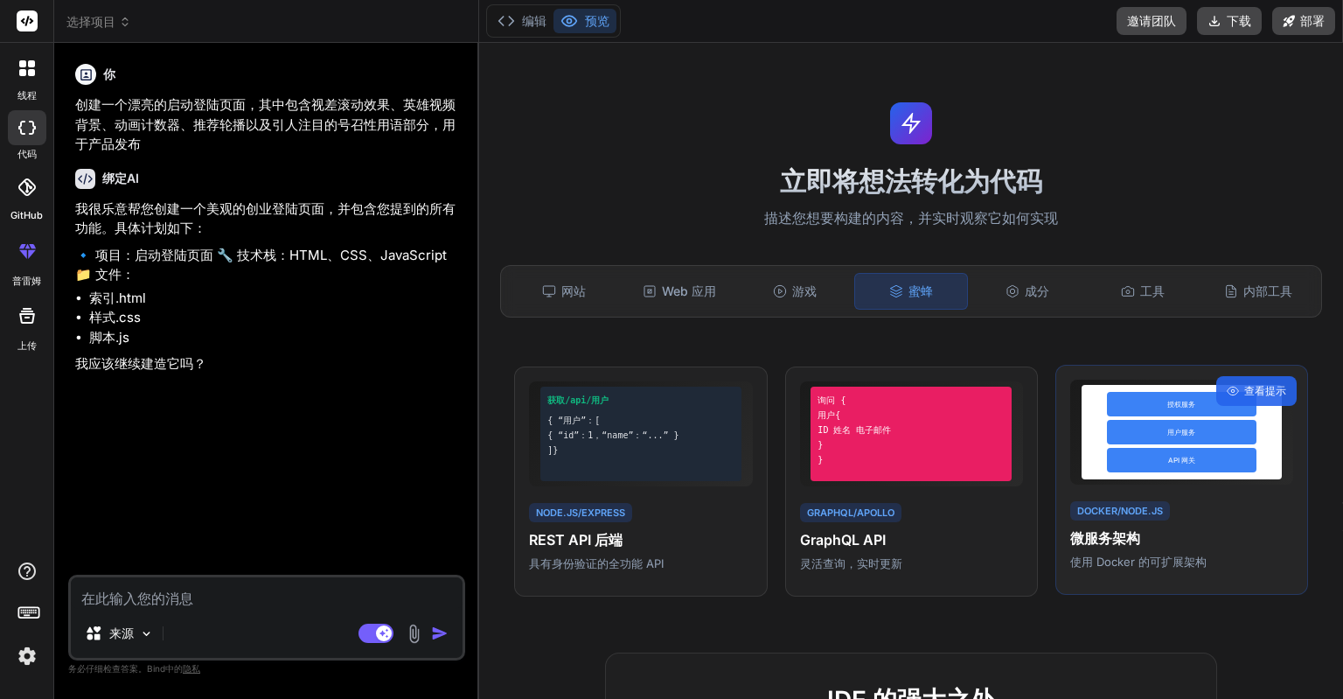
click at [1134, 433] on div "用户服务" at bounding box center [1182, 432] width 150 height 24
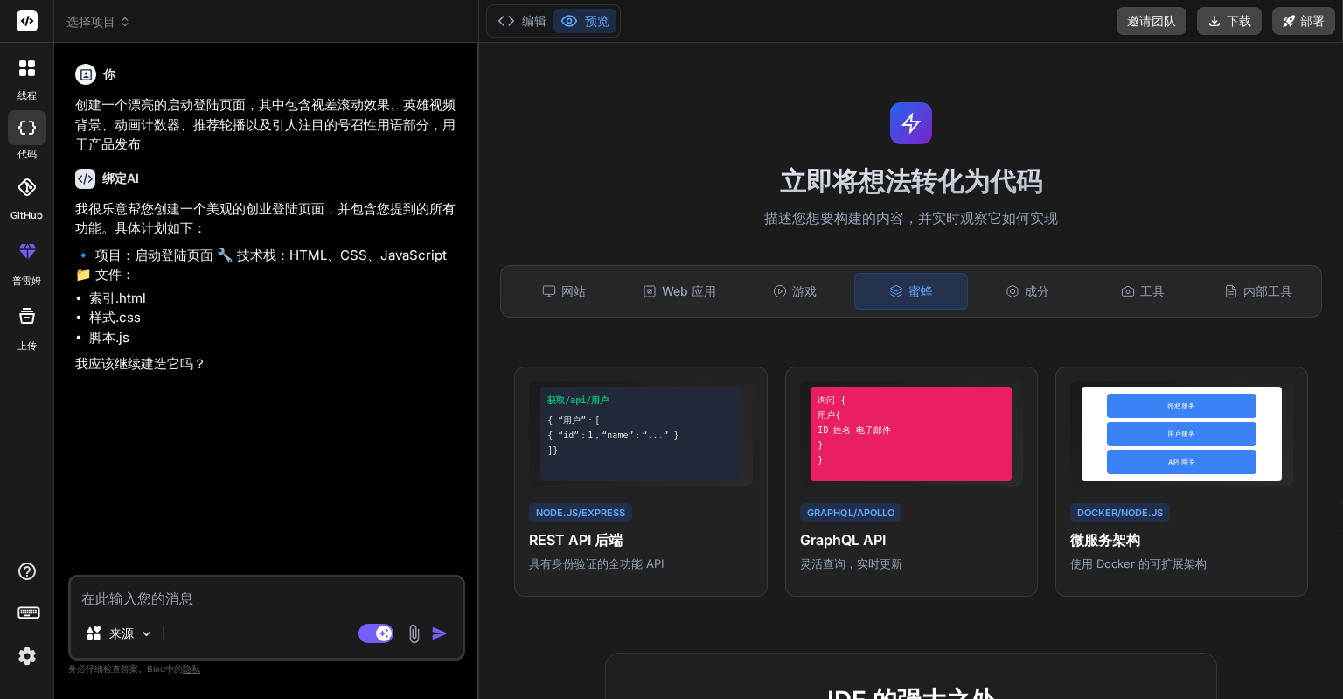
click at [31, 65] on icon at bounding box center [31, 63] width 7 height 7
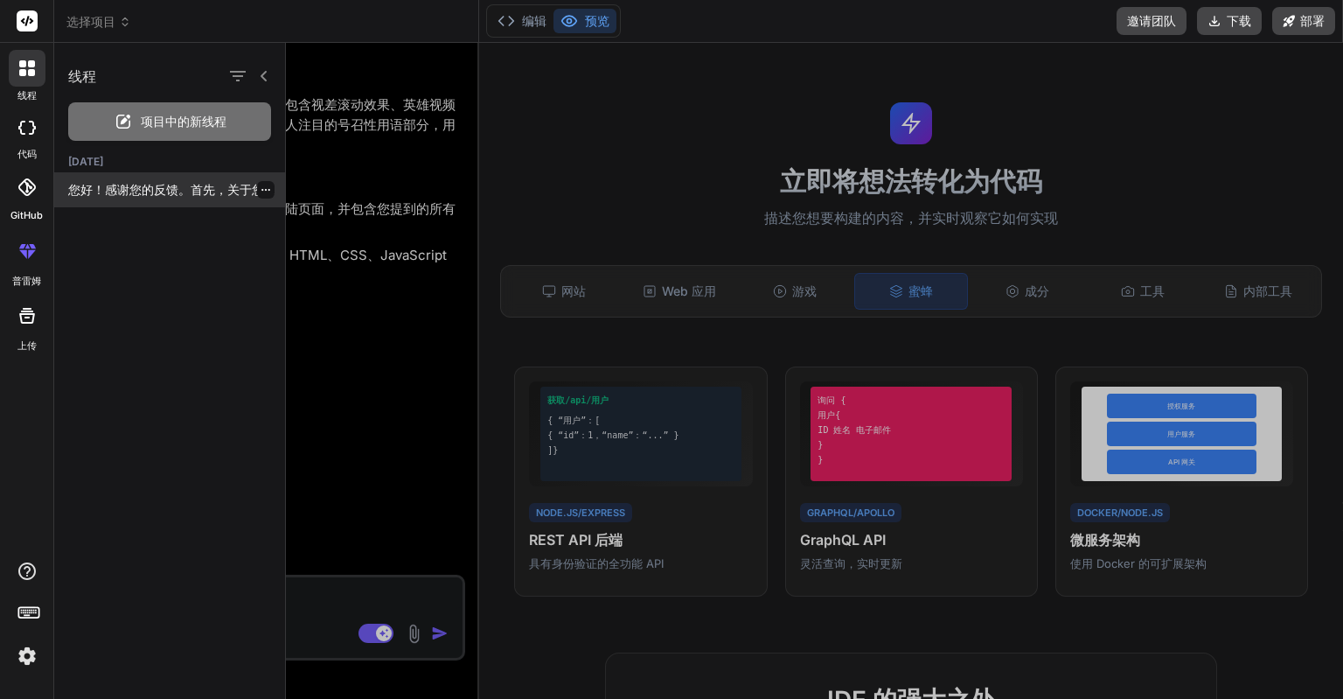
click at [129, 191] on font "您好！感谢您的反馈。首先，关于您的疑问：**是的，我制作的这个插件是专门设计来与 WPML 插件结合使用的。** * 它会检查您的网站是否安装并激活了 WPM…" at bounding box center [521, 189] width 907 height 15
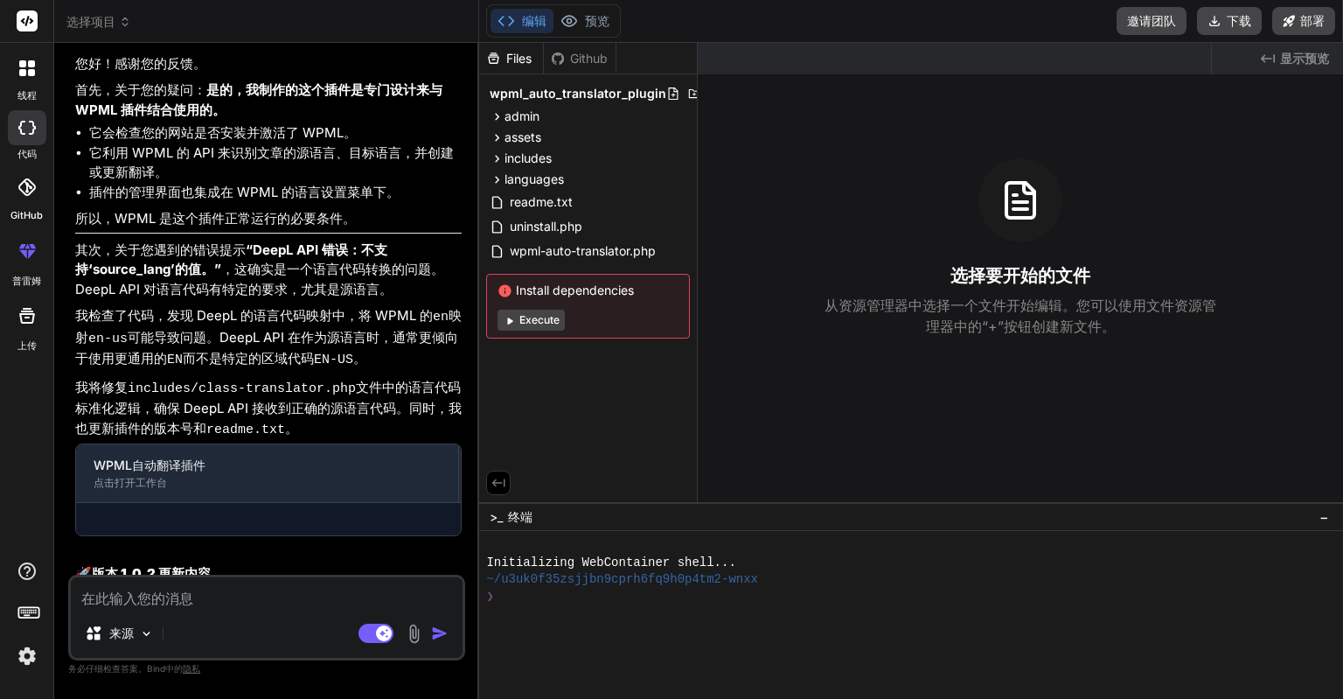
scroll to position [3971, 0]
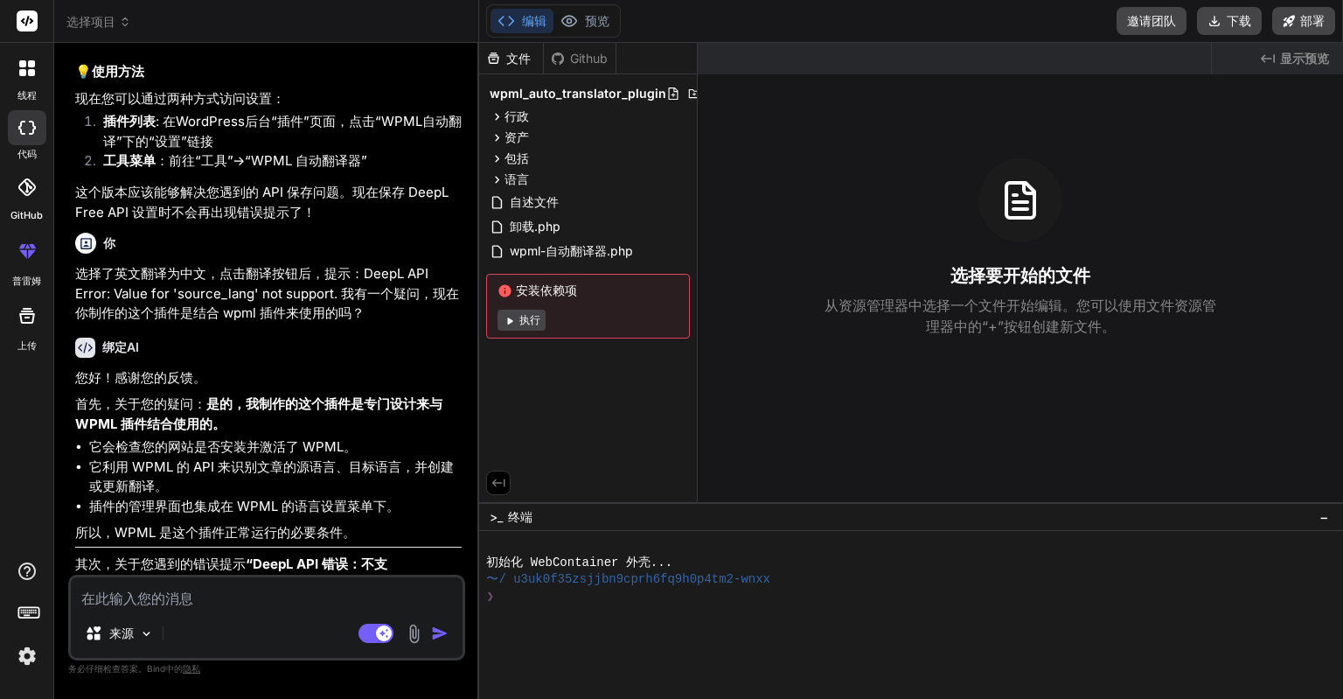
click at [28, 71] on icon at bounding box center [31, 72] width 7 height 7
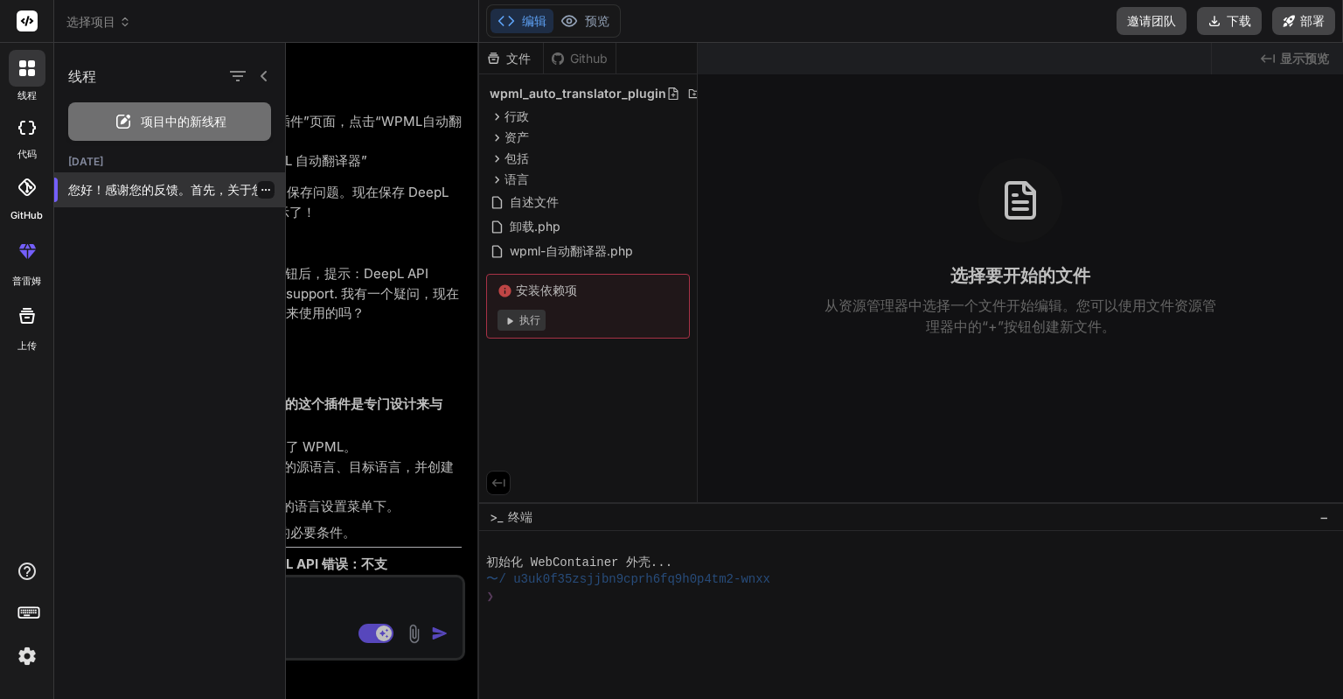
click at [261, 188] on icon "button" at bounding box center [266, 190] width 10 height 10
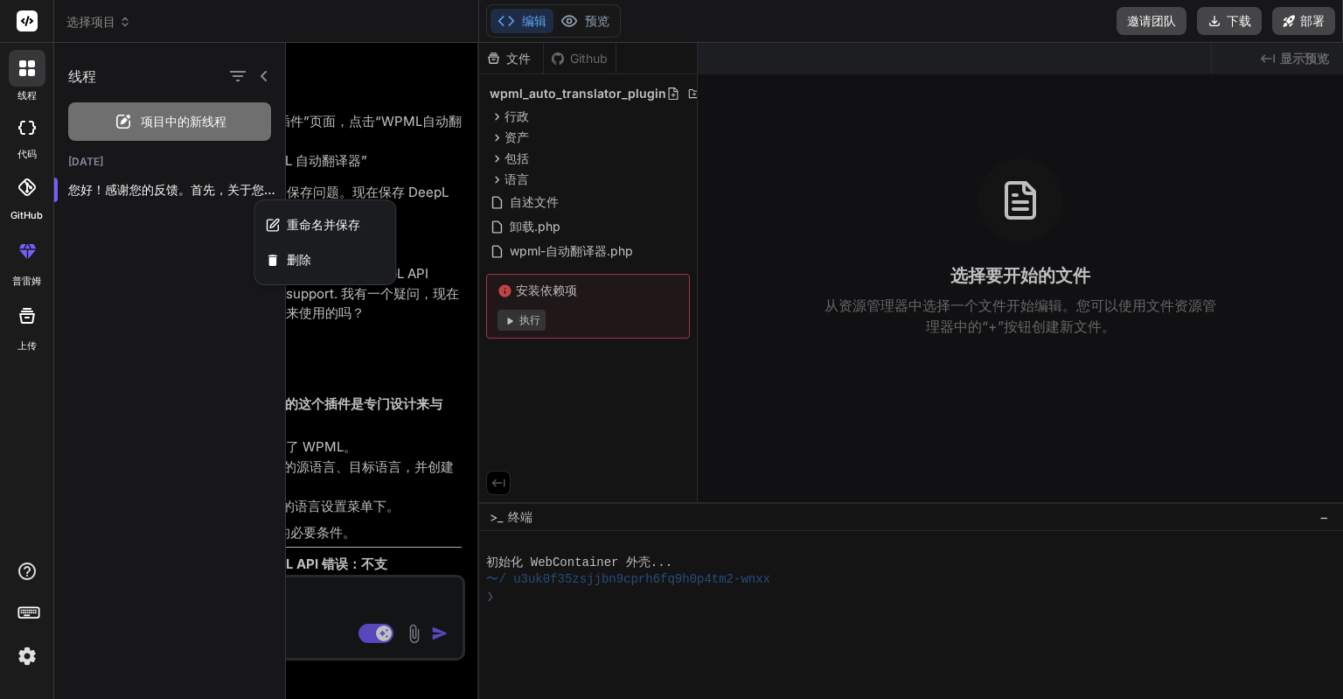
click at [185, 241] on div "线程 项目中的新线程 [DATE] 您好！感谢您的反馈。首先，关于您的疑问：**是的，我制作的这个插件是专门设计来与 WPML 插件结合使用的。** * 它会…" at bounding box center [170, 371] width 232 height 656
click at [233, 75] on icon "button" at bounding box center [238, 76] width 16 height 10
click at [180, 223] on div "线程 项目中的新线程 [DATE] 您好！感谢您的反馈。首先，关于您的疑问：**是的，我制作的这个插件是专门设计来与 WPML 插件结合使用的。** * 它会…" at bounding box center [170, 371] width 232 height 656
click at [527, 19] on font "编辑" at bounding box center [534, 20] width 24 height 15
click at [545, 18] on font "编辑" at bounding box center [534, 20] width 24 height 15
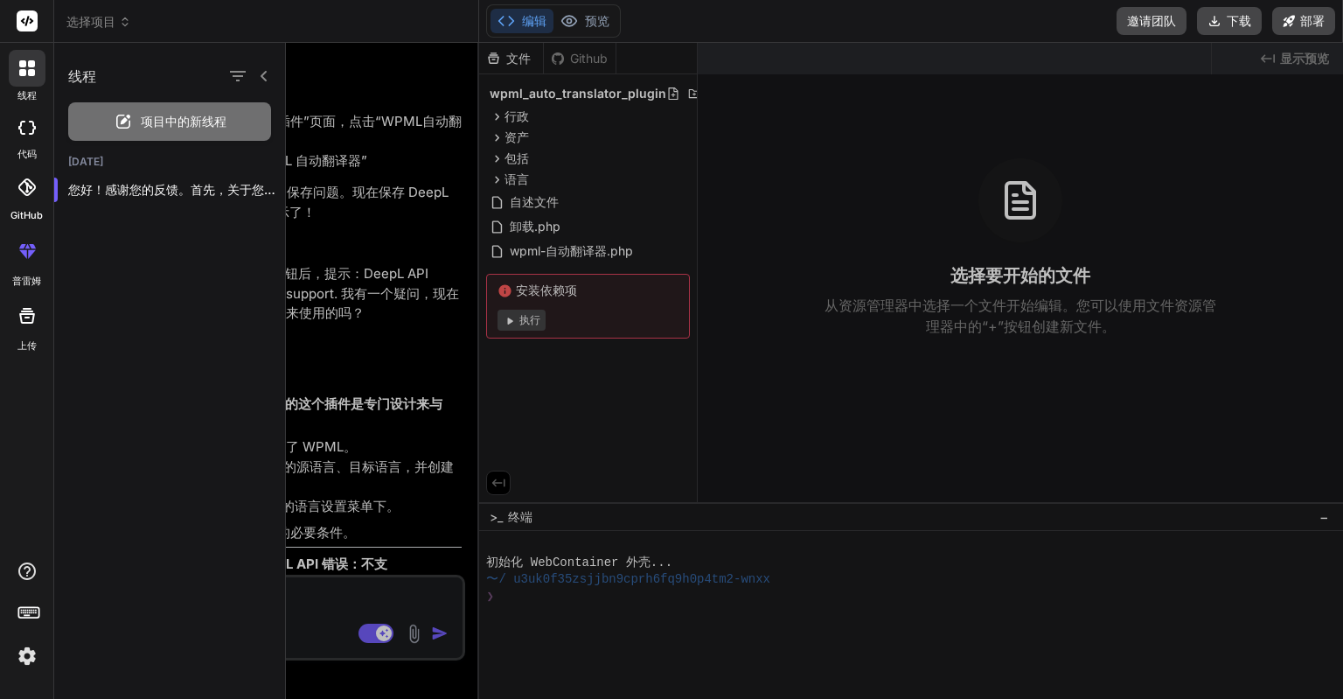
click at [598, 59] on div at bounding box center [814, 371] width 1057 height 656
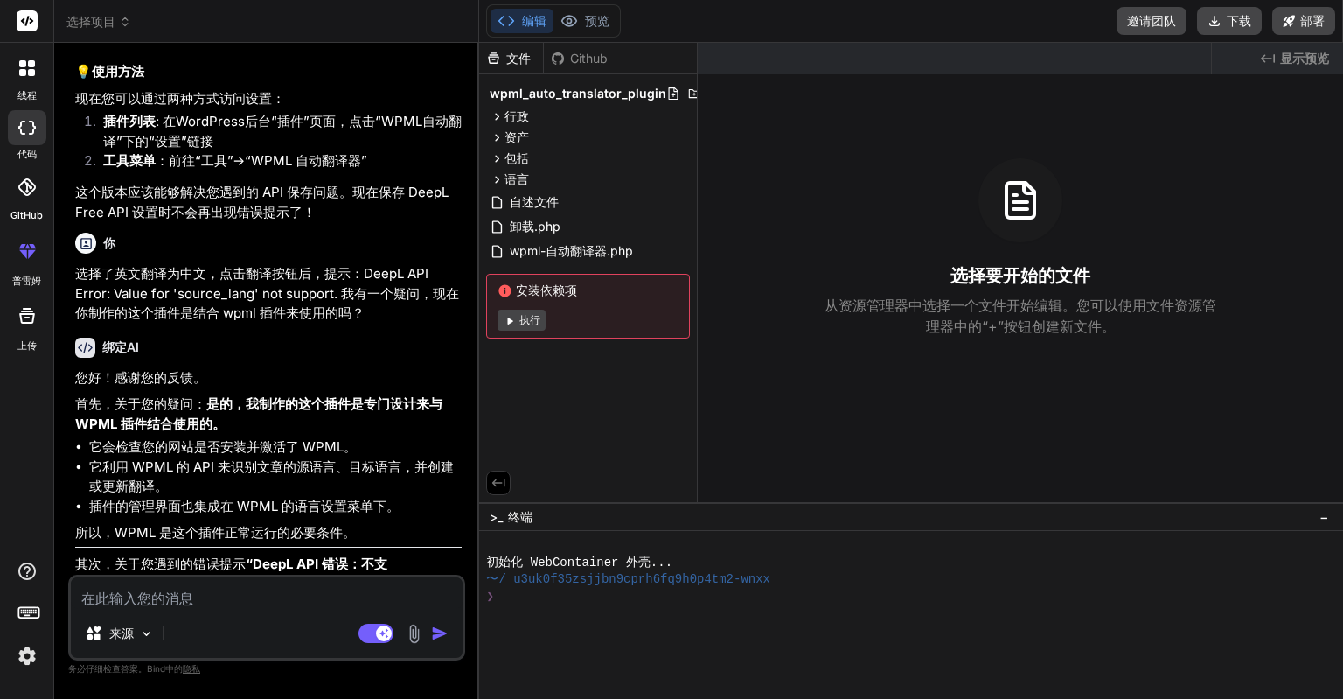
click at [587, 56] on font "Github" at bounding box center [589, 58] width 38 height 15
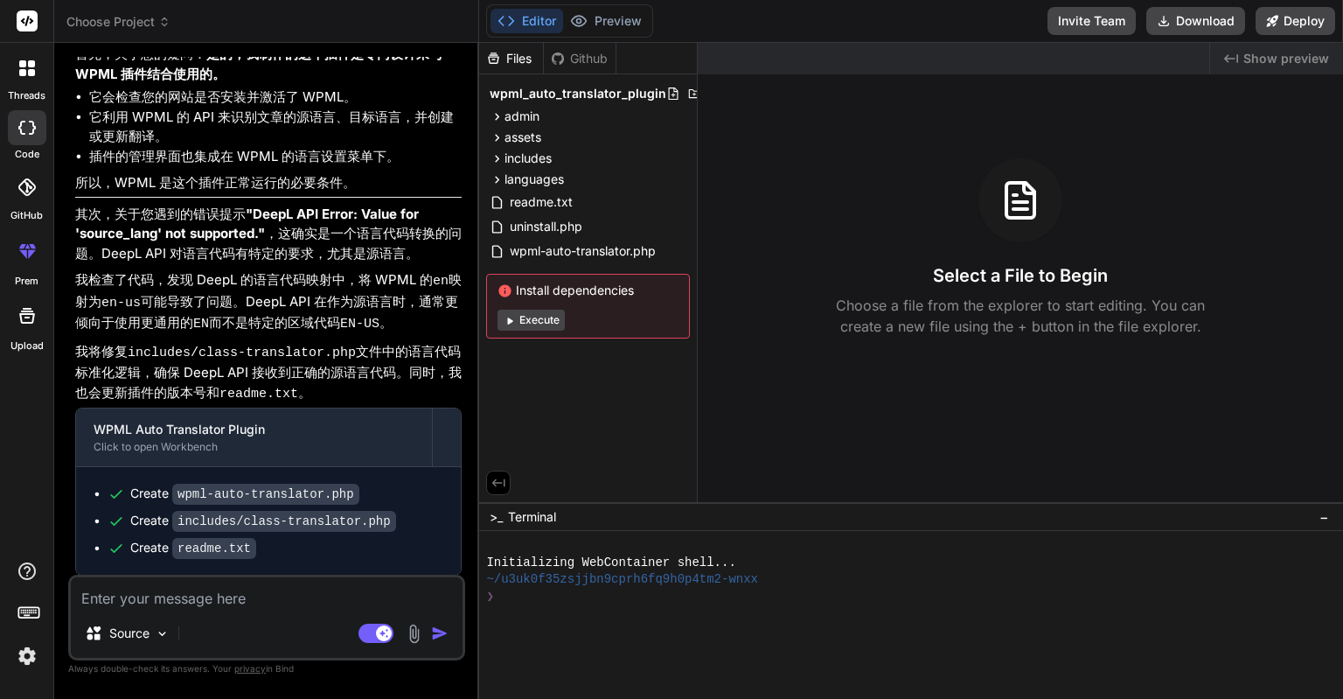
scroll to position [4335, 0]
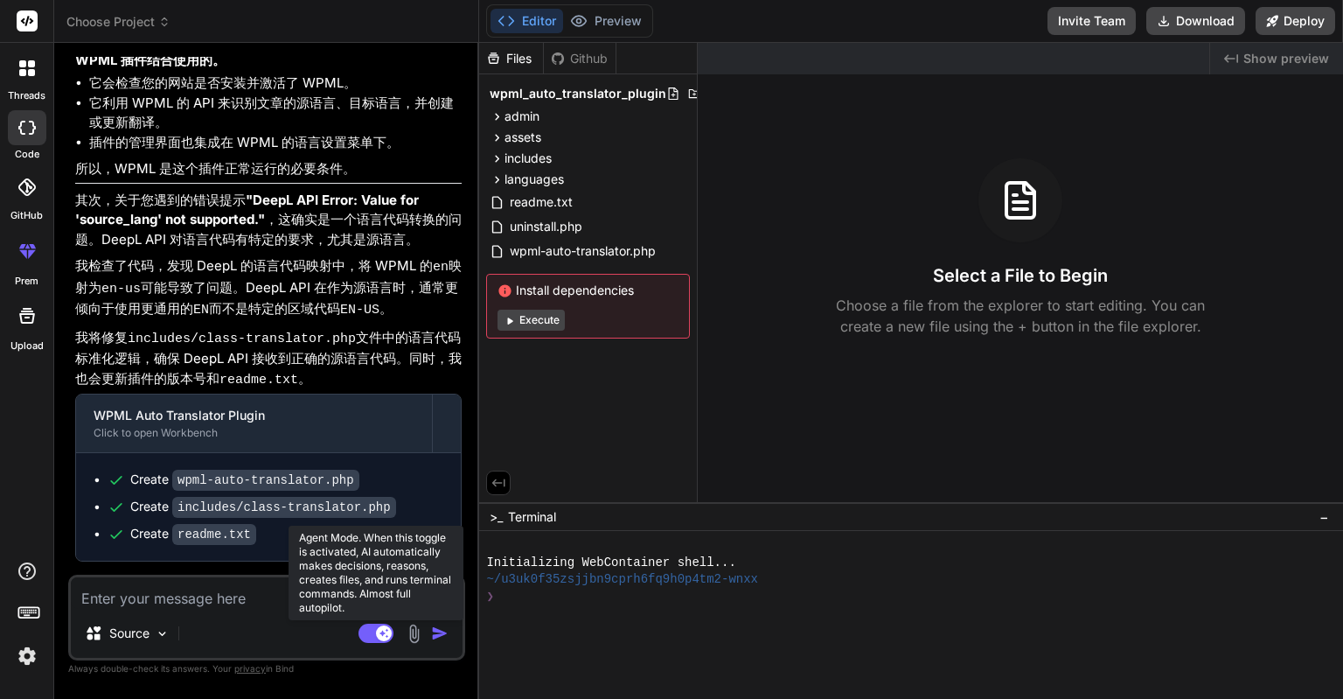
click at [388, 635] on rect at bounding box center [384, 633] width 16 height 16
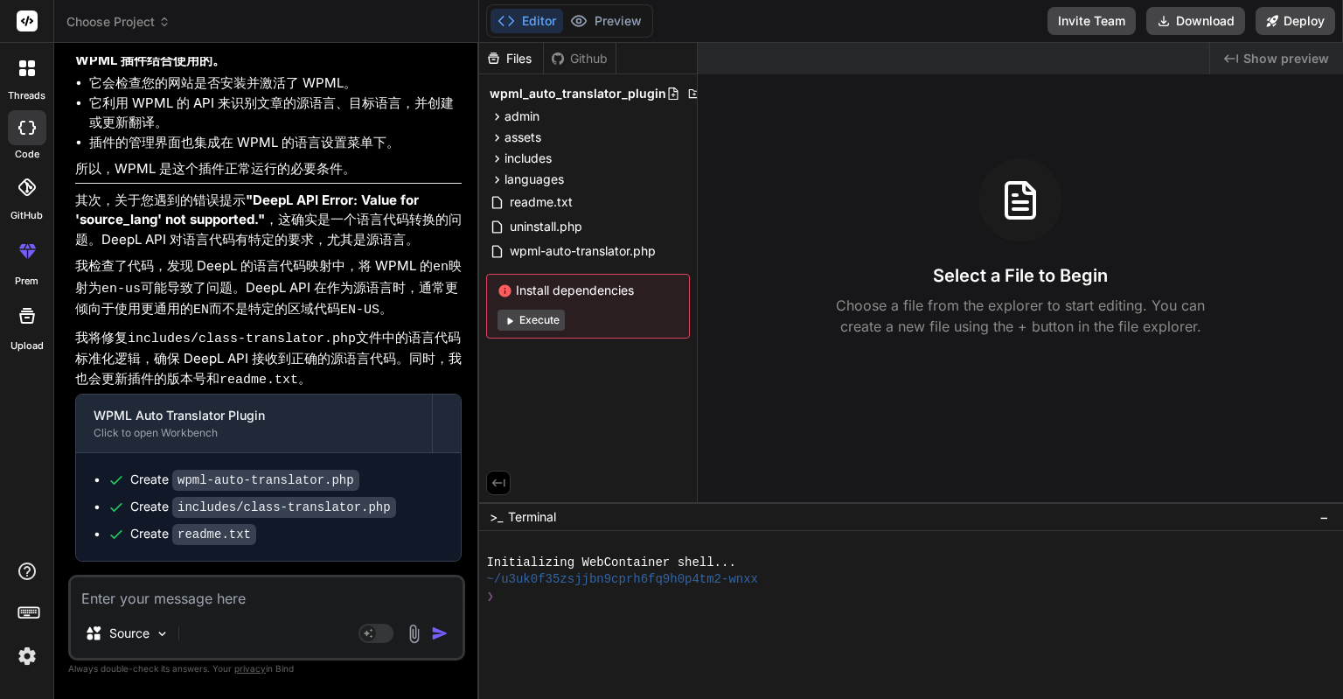
click at [813, 314] on div "Select a File to Begin Choose a file from the explorer to start editing. You ca…" at bounding box center [1020, 247] width 645 height 178
click at [415, 639] on img at bounding box center [414, 634] width 20 height 20
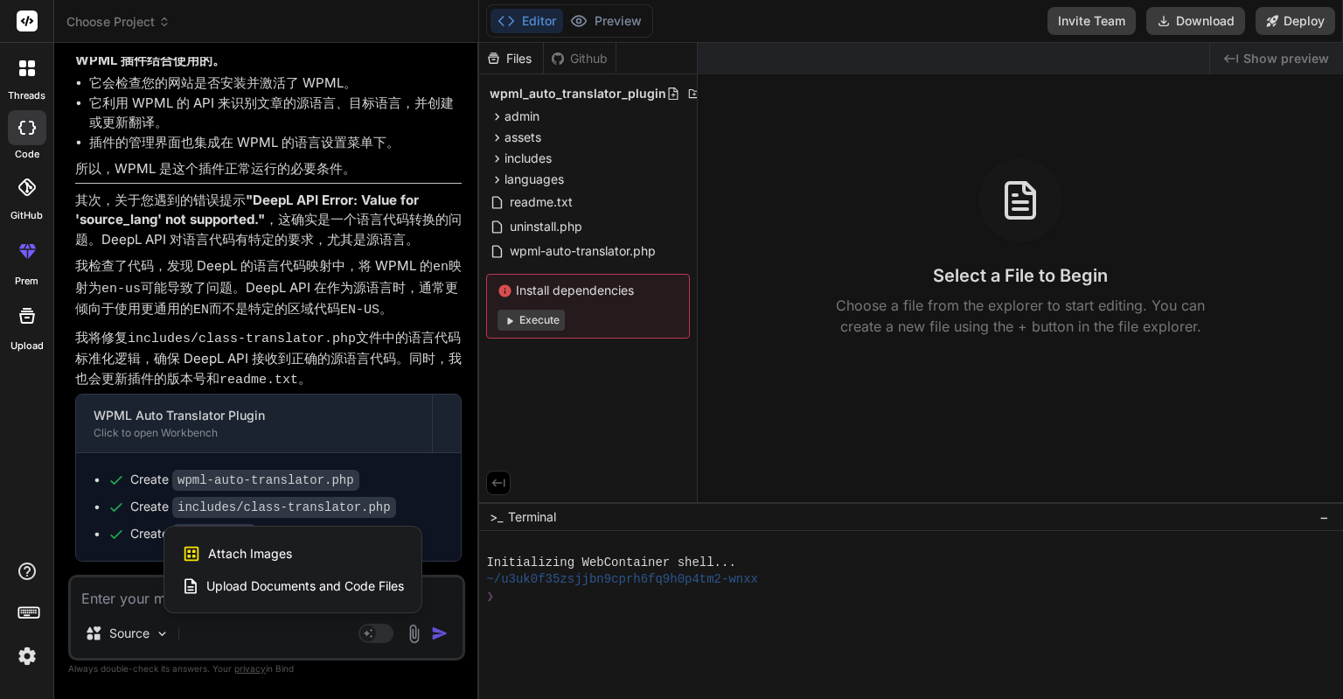
click at [347, 582] on span "Upload Documents and Code Files" at bounding box center [305, 585] width 198 height 17
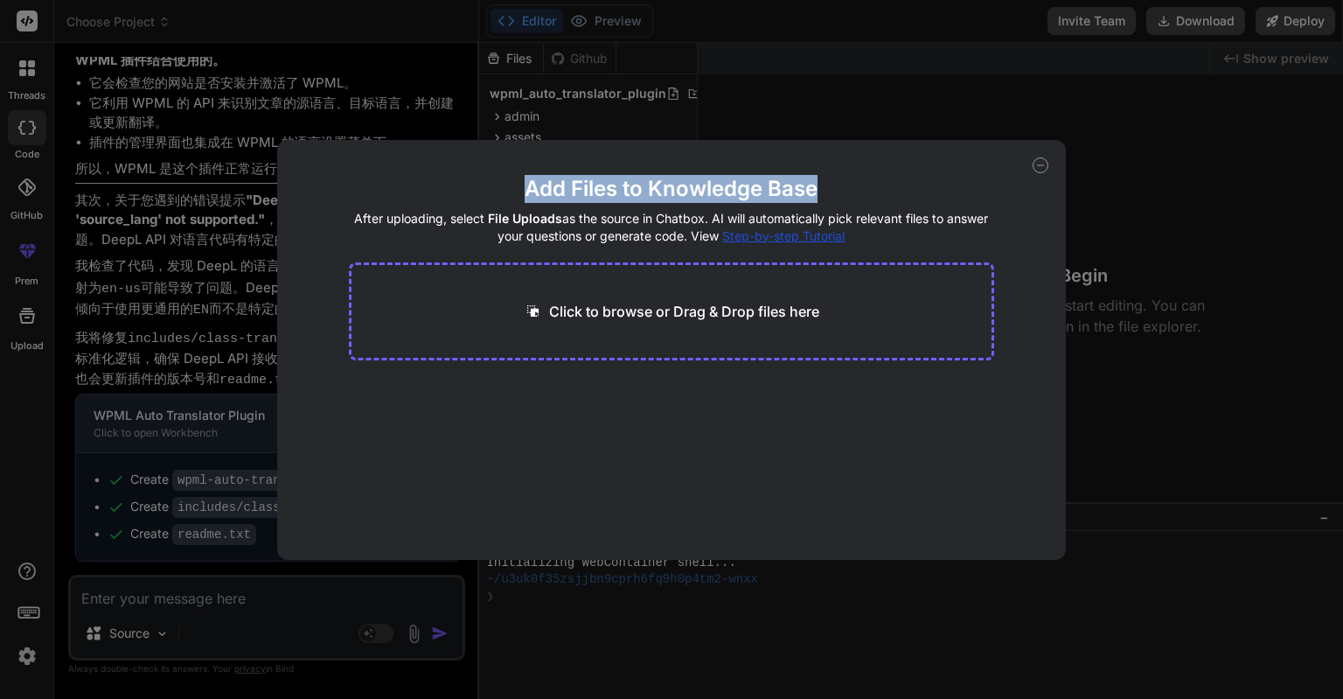
drag, startPoint x: 1043, startPoint y: 170, endPoint x: 1046, endPoint y: 140, distance: 29.9
click at [1046, 140] on div "Add Files to Knowledge Base After uploading, select File Uploads as the source …" at bounding box center [671, 350] width 789 height 420
click at [1048, 150] on div "Add Files to Knowledge Base After uploading, select File Uploads as the source …" at bounding box center [671, 350] width 789 height 420
click at [1046, 157] on div "Add Files to Knowledge Base After uploading, select File Uploads as the source …" at bounding box center [671, 350] width 789 height 420
click at [1046, 163] on icon at bounding box center [1041, 165] width 16 height 16
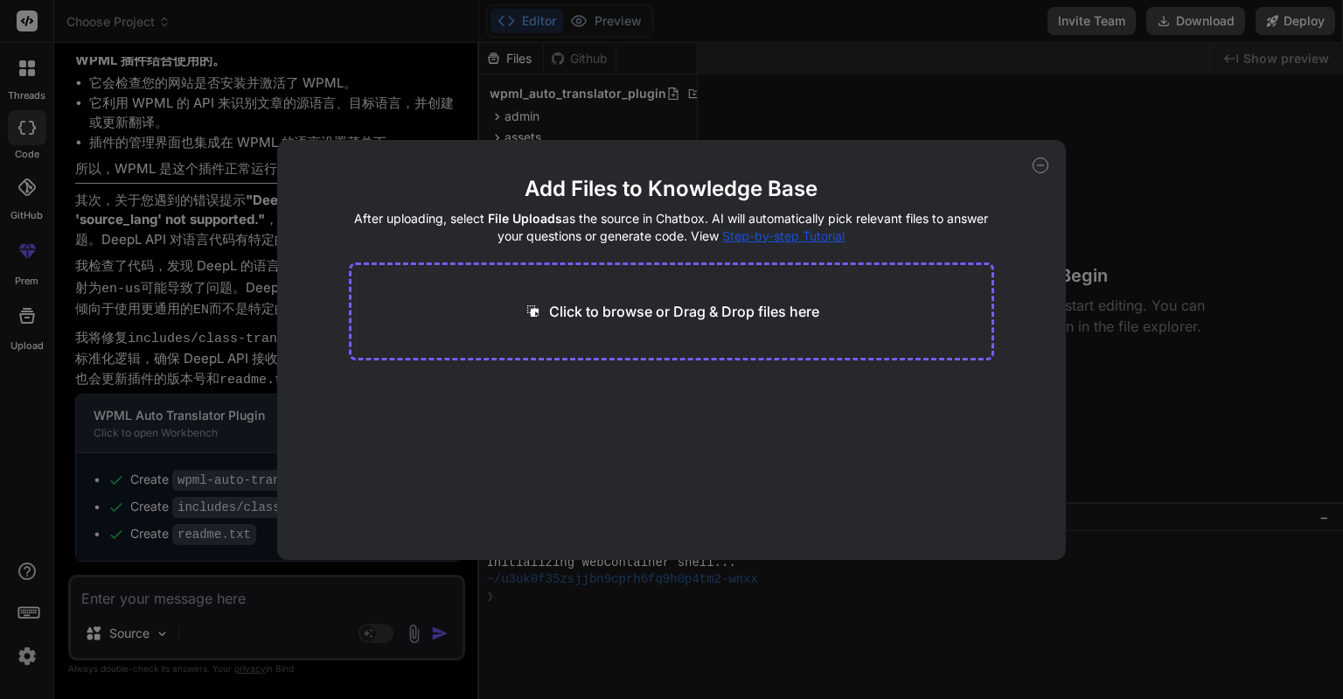
type textarea "x"
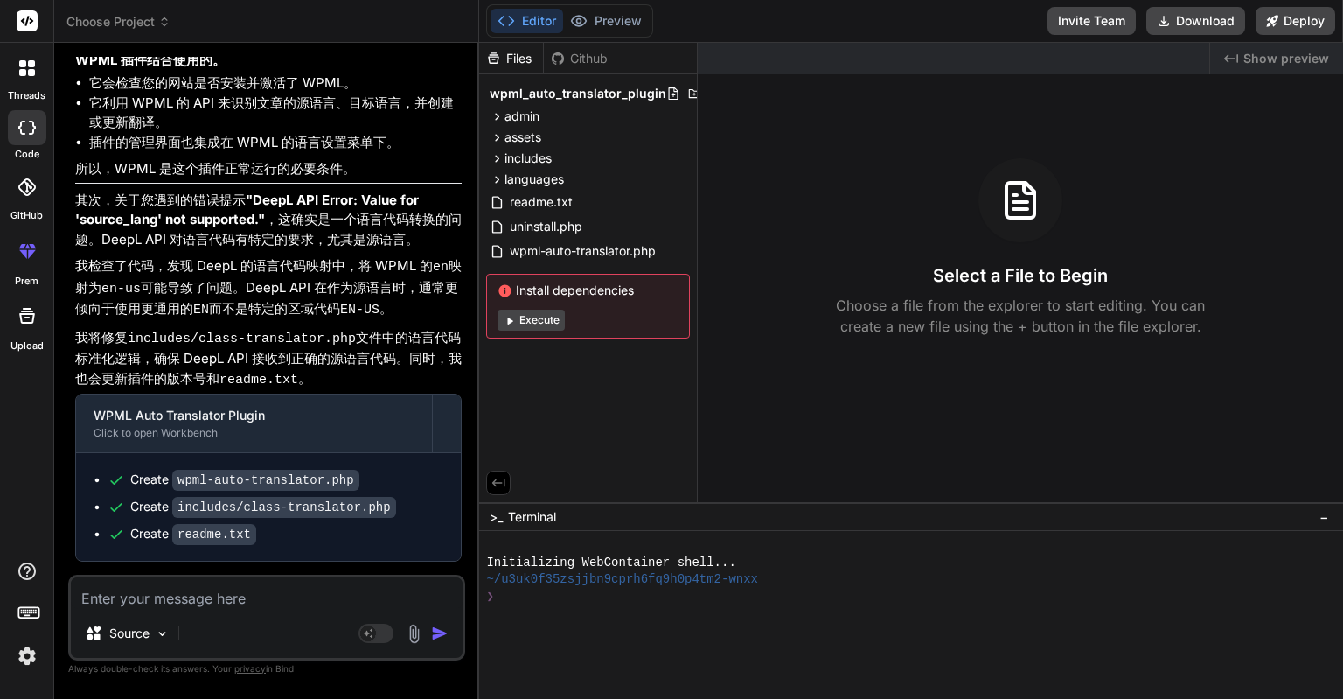
click at [761, 167] on div "Select a File to Begin Choose a file from the explorer to start editing. You ca…" at bounding box center [1020, 247] width 645 height 178
